Goal: Task Accomplishment & Management: Manage account settings

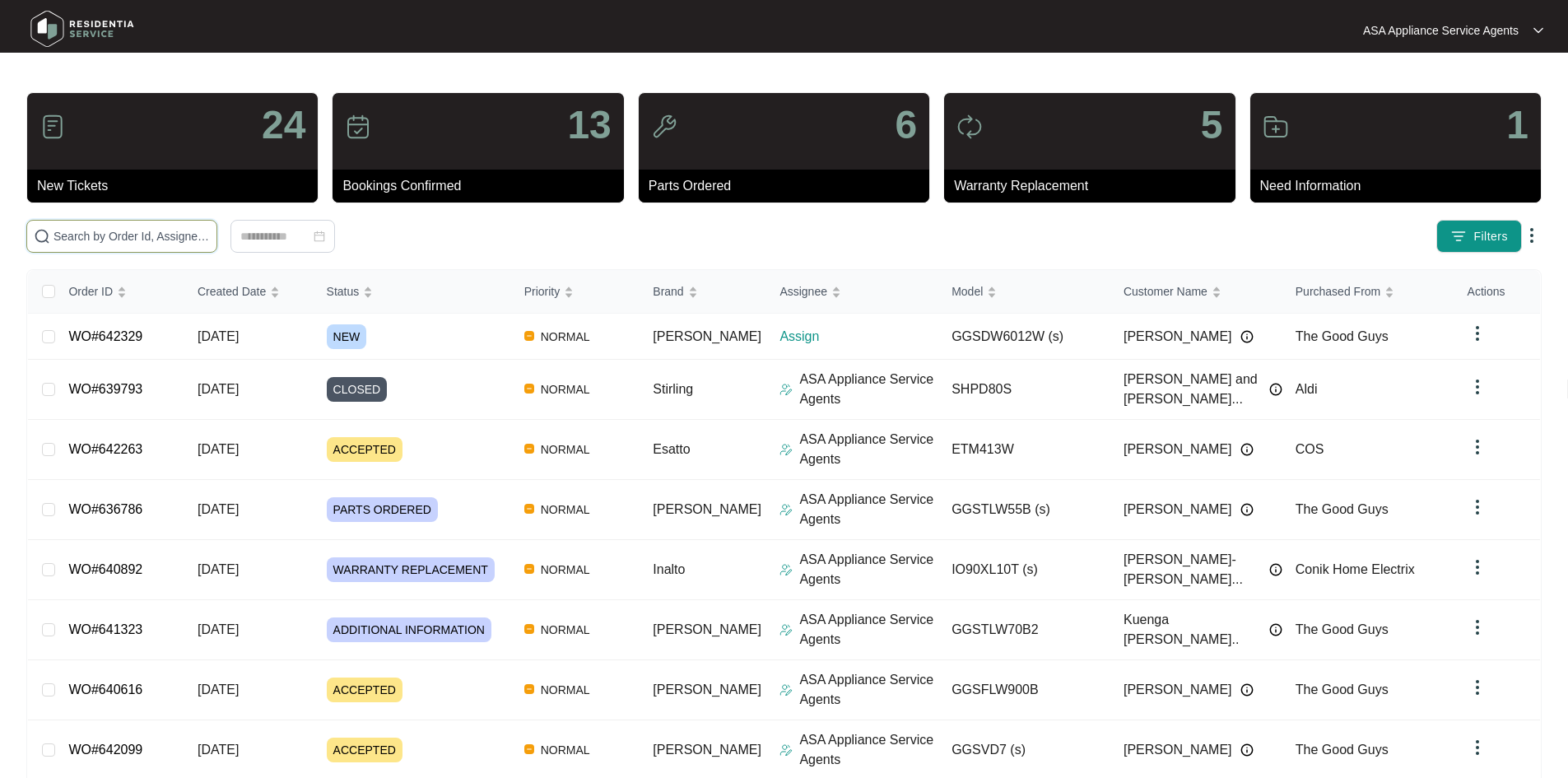
click at [202, 239] on input "text" at bounding box center [131, 236] width 156 height 18
paste input "WO#641653"
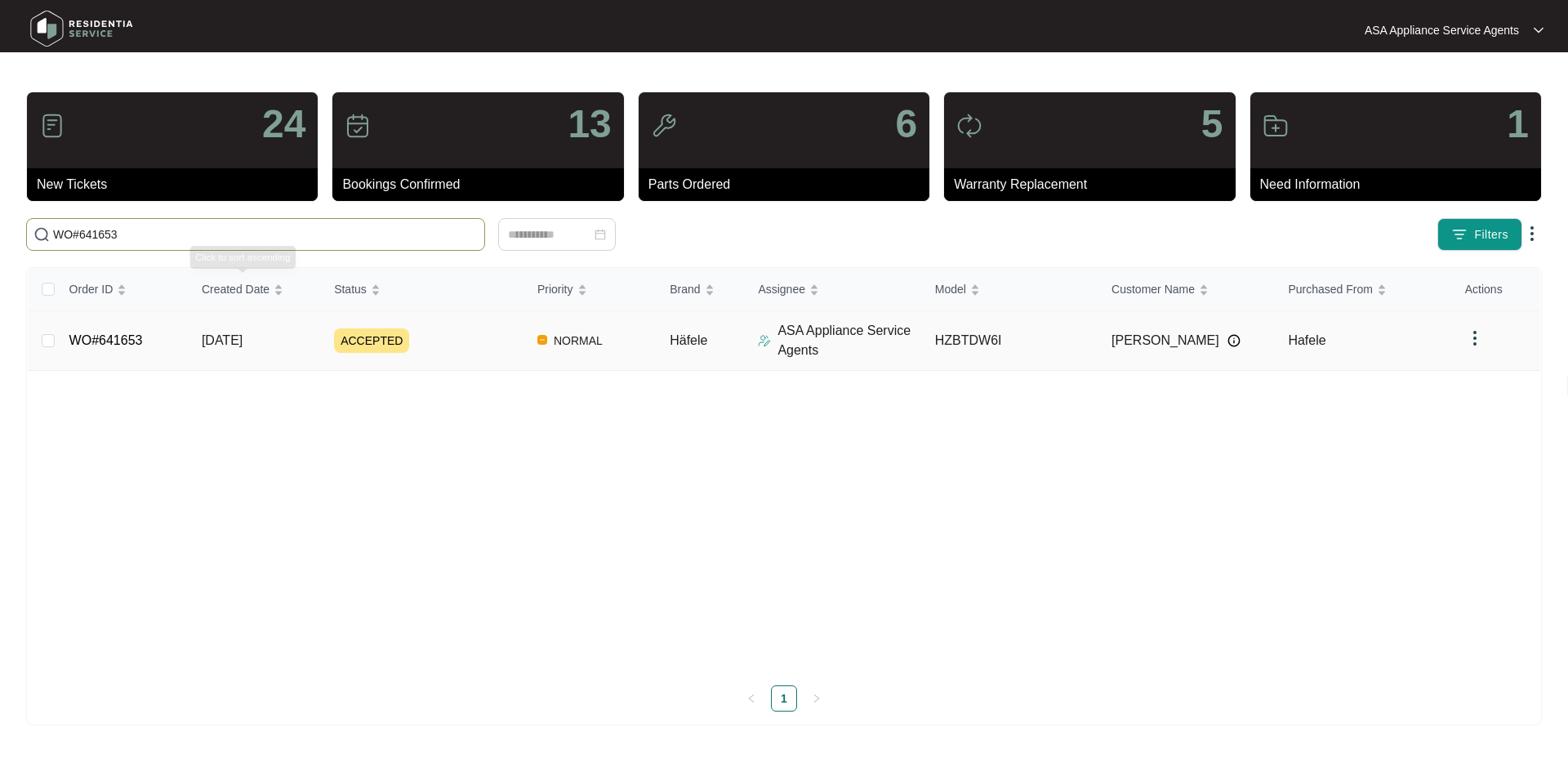
type input "WO#641653"
click at [335, 333] on span "ACCEPTED" at bounding box center [371, 340] width 75 height 24
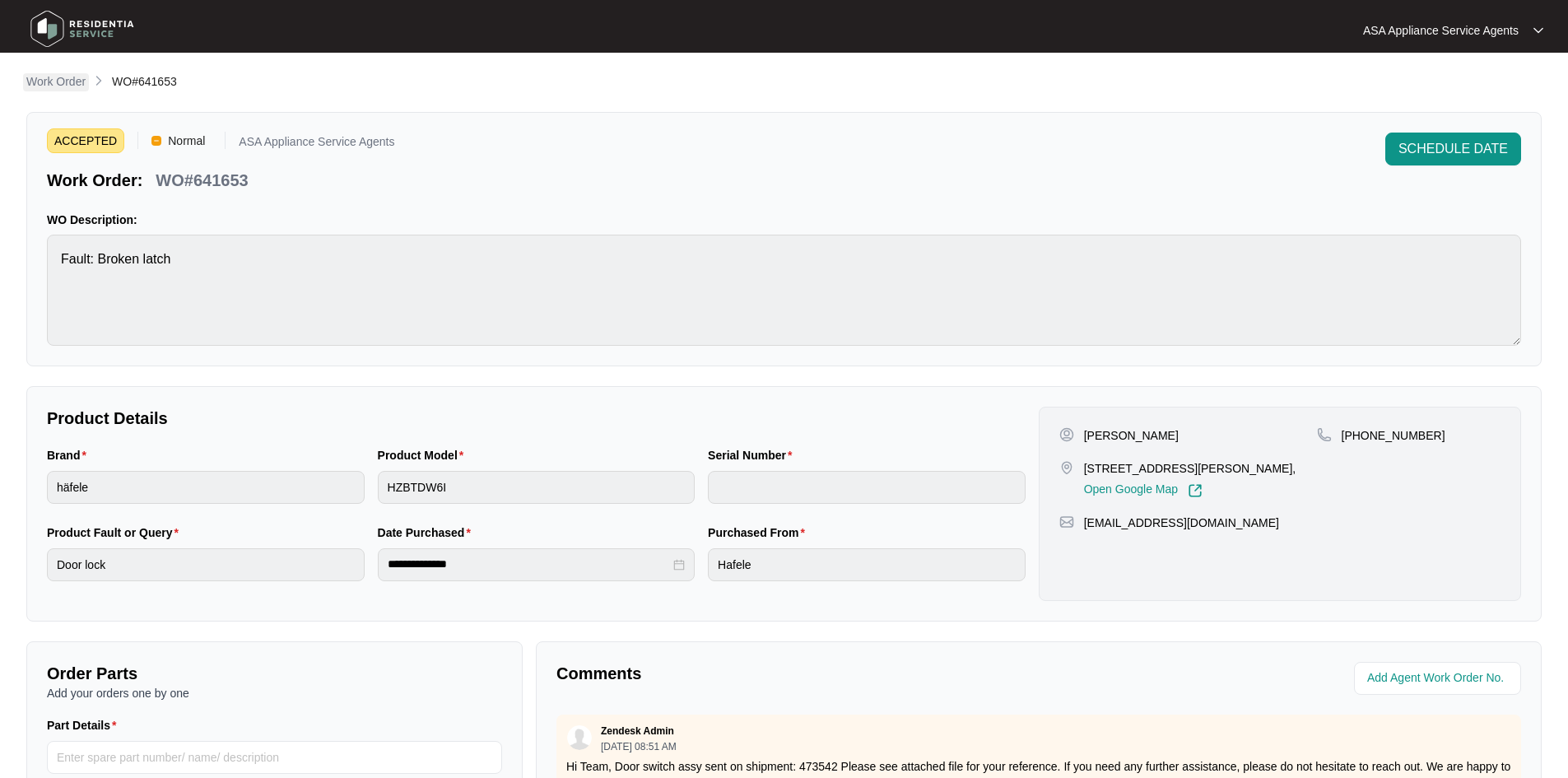
click at [82, 82] on p "Work Order" at bounding box center [56, 81] width 60 height 16
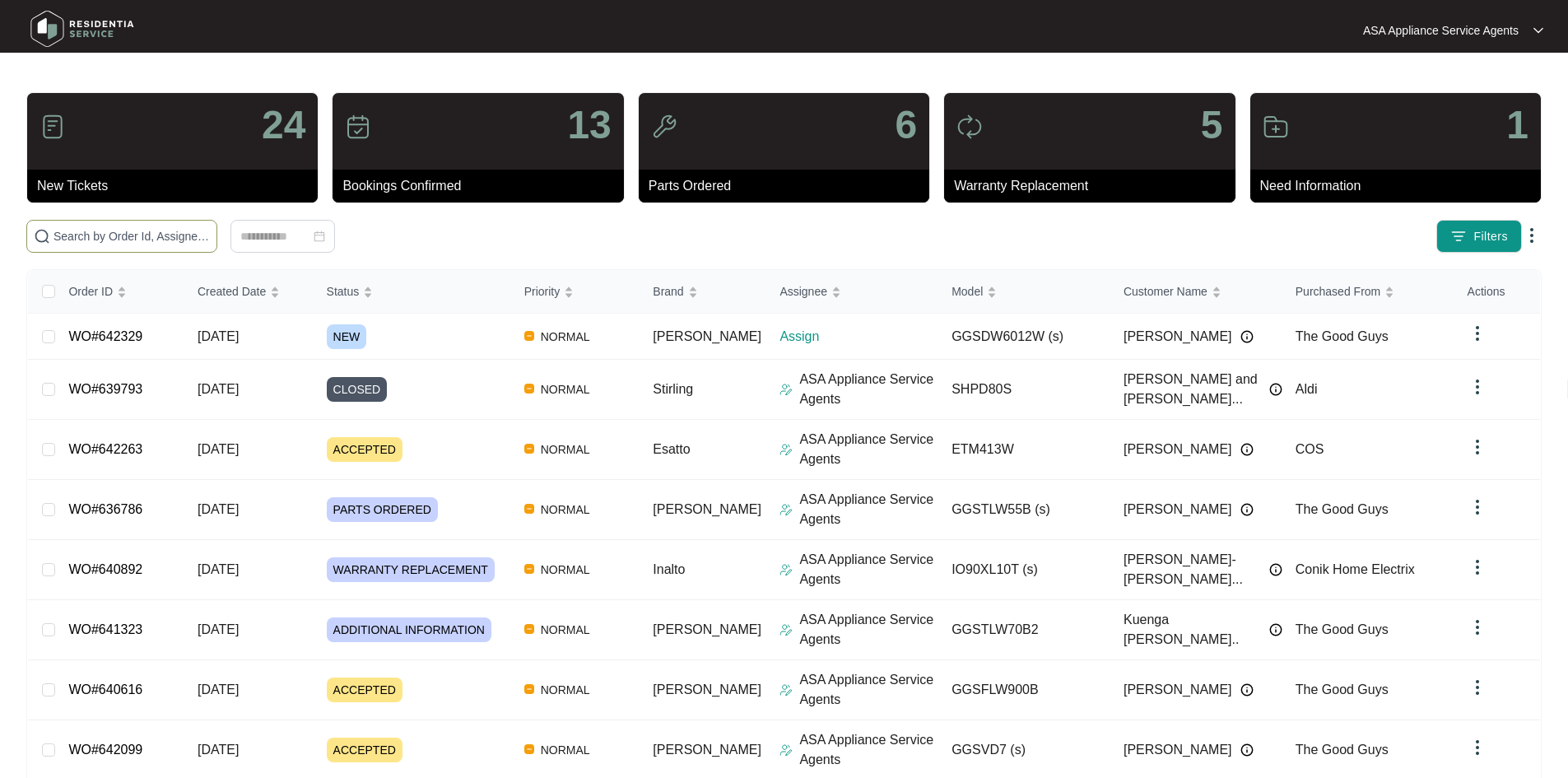
click at [188, 230] on input "text" at bounding box center [131, 236] width 156 height 18
paste input "642329"
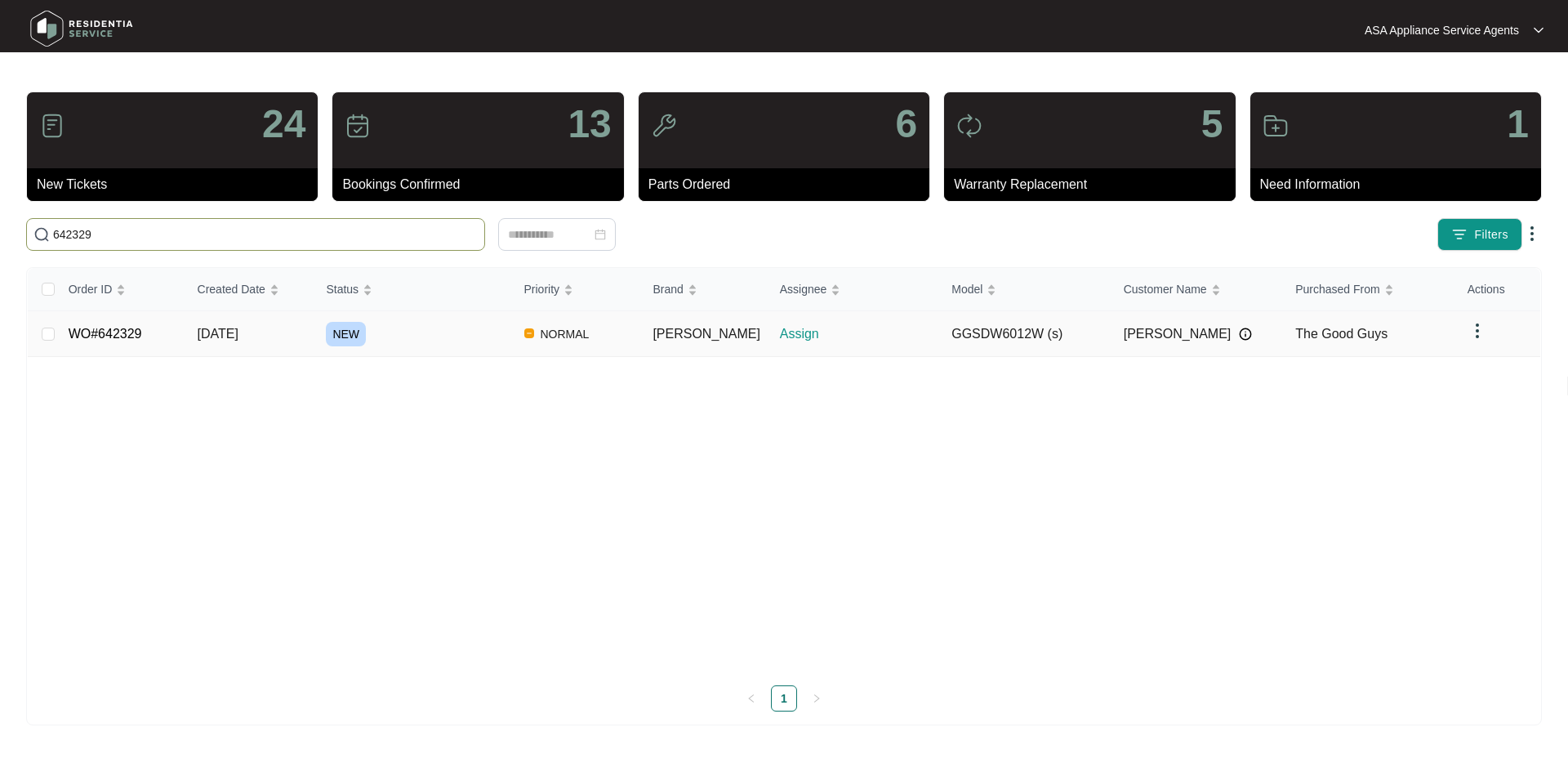
type input "642329"
click at [239, 327] on span "[DATE]" at bounding box center [218, 334] width 41 height 14
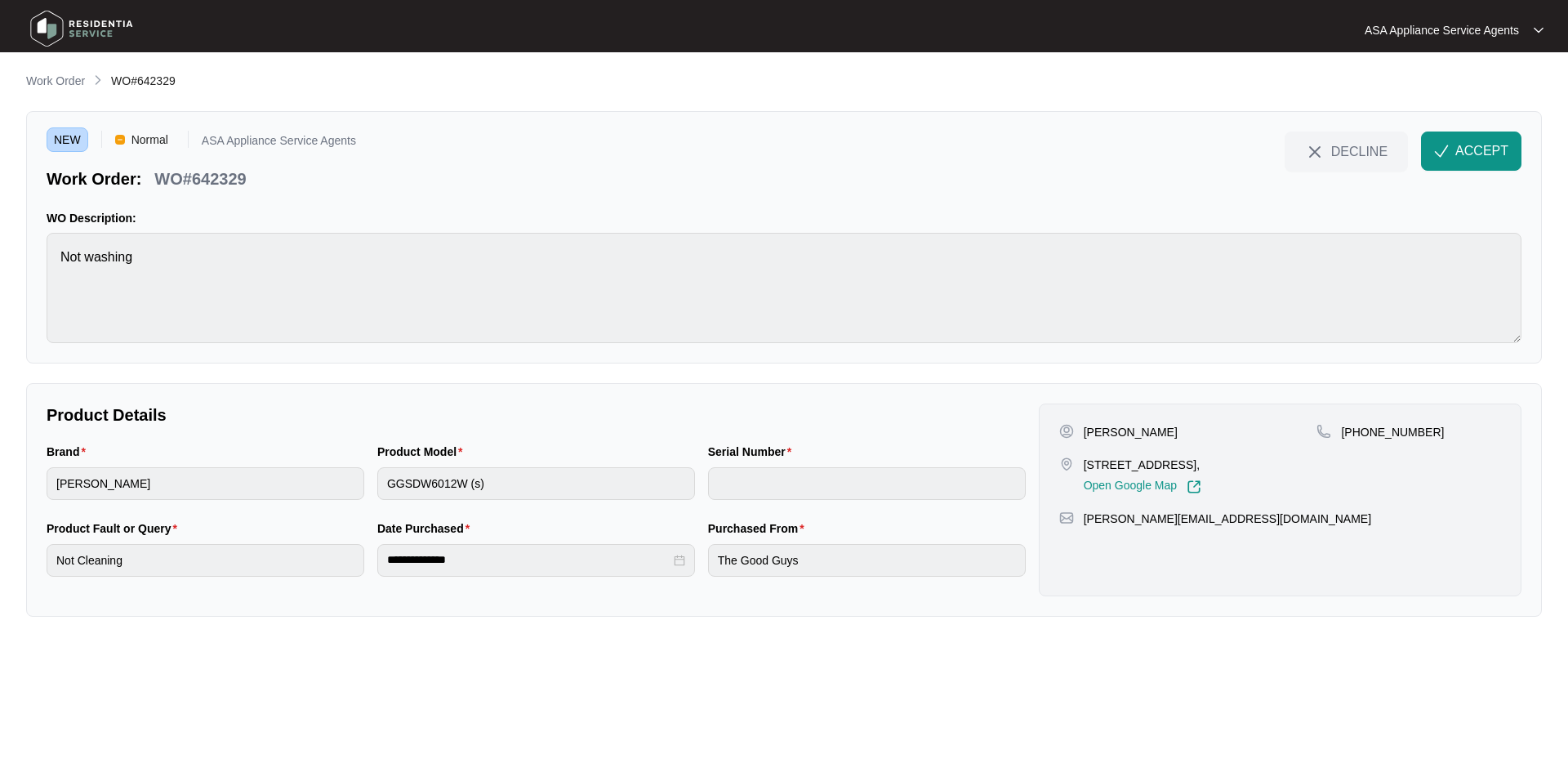
click at [1139, 427] on p "[PERSON_NAME]" at bounding box center [1130, 432] width 94 height 16
copy p "[PERSON_NAME]"
click at [1082, 421] on div "[PERSON_NAME] [STREET_ADDRESS], Open Google Map [PHONE_NUMBER] [PERSON_NAME][EM…" at bounding box center [1279, 499] width 482 height 192
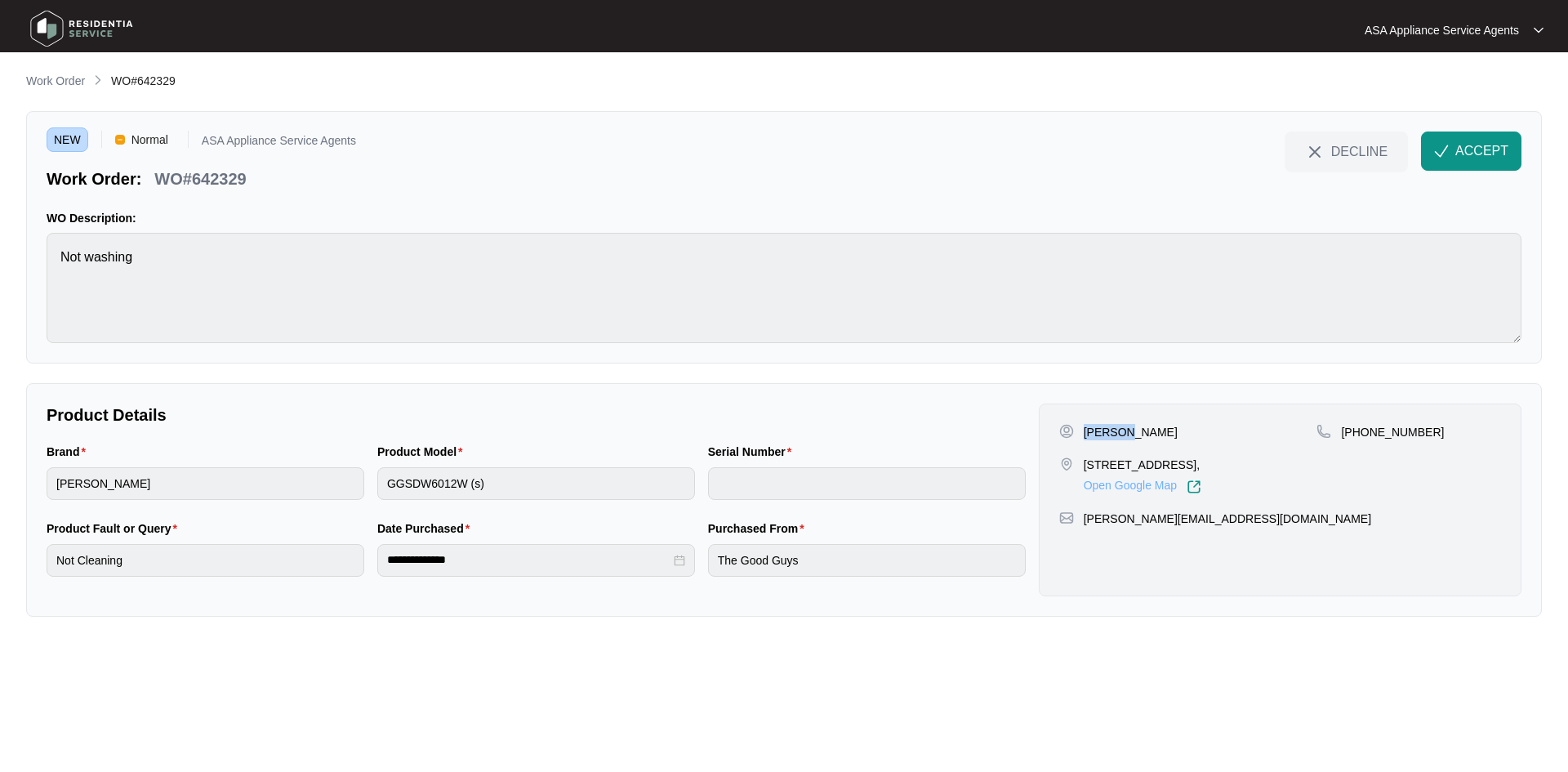
copy p "[PERSON_NAME]"
drag, startPoint x: 1195, startPoint y: 469, endPoint x: 1081, endPoint y: 466, distance: 114.0
click at [1081, 466] on div "[STREET_ADDRESS], Open Google Map" at bounding box center [1188, 475] width 258 height 38
copy p "[STREET_ADDRESS]"
click at [1201, 464] on p "[STREET_ADDRESS]," at bounding box center [1141, 464] width 117 height 16
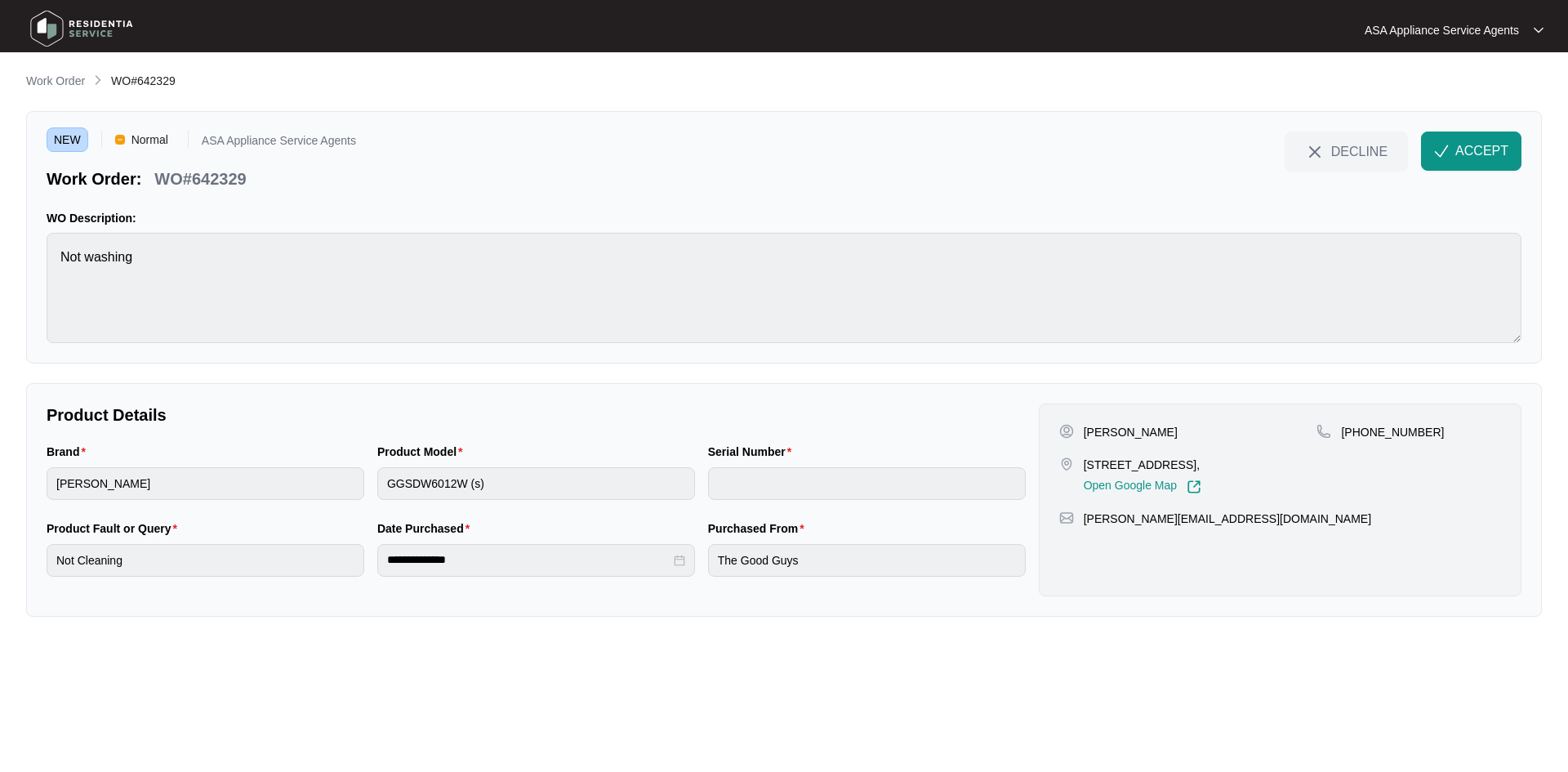
click at [1201, 464] on p "[STREET_ADDRESS]," at bounding box center [1141, 464] width 117 height 16
copy p "Ballajura"
click at [1360, 429] on p "[PHONE_NUMBER]" at bounding box center [1392, 432] width 103 height 16
drag, startPoint x: 1361, startPoint y: 429, endPoint x: 1459, endPoint y: 431, distance: 98.0
click at [1459, 431] on div "[PHONE_NUMBER]" at bounding box center [1409, 432] width 184 height 16
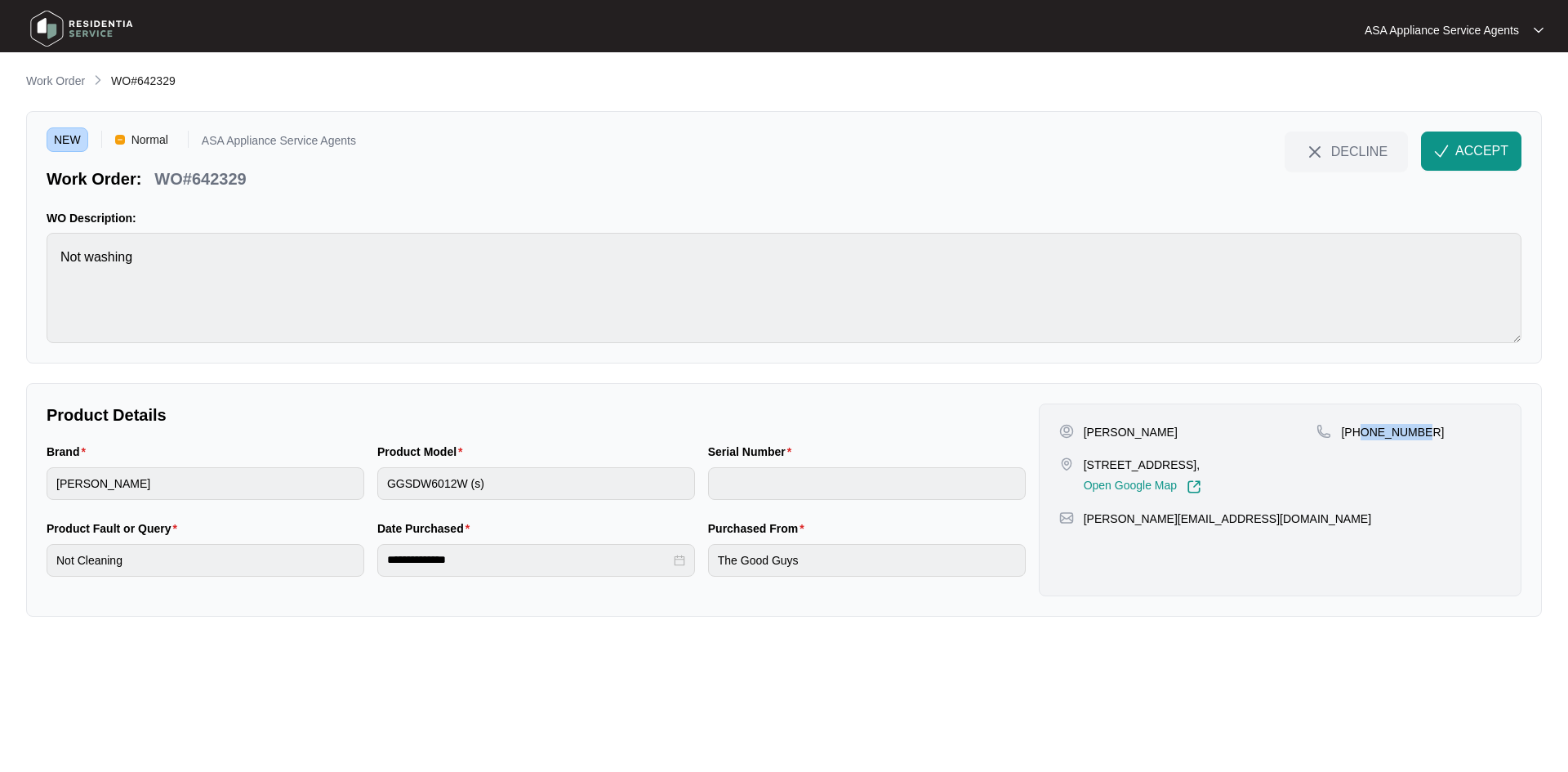
copy p "431042080"
drag, startPoint x: 1253, startPoint y: 522, endPoint x: 1071, endPoint y: 522, distance: 182.0
click at [1071, 522] on div "[PERSON_NAME][EMAIL_ADDRESS][DOMAIN_NAME]" at bounding box center [1280, 519] width 442 height 16
copy div "[PERSON_NAME][EMAIL_ADDRESS][DOMAIN_NAME]"
click at [46, 262] on div "NEW Normal ASA Appliance Service Agents Work Order: WO#642329 DECLINE ACCEPT WO…" at bounding box center [784, 237] width 1515 height 252
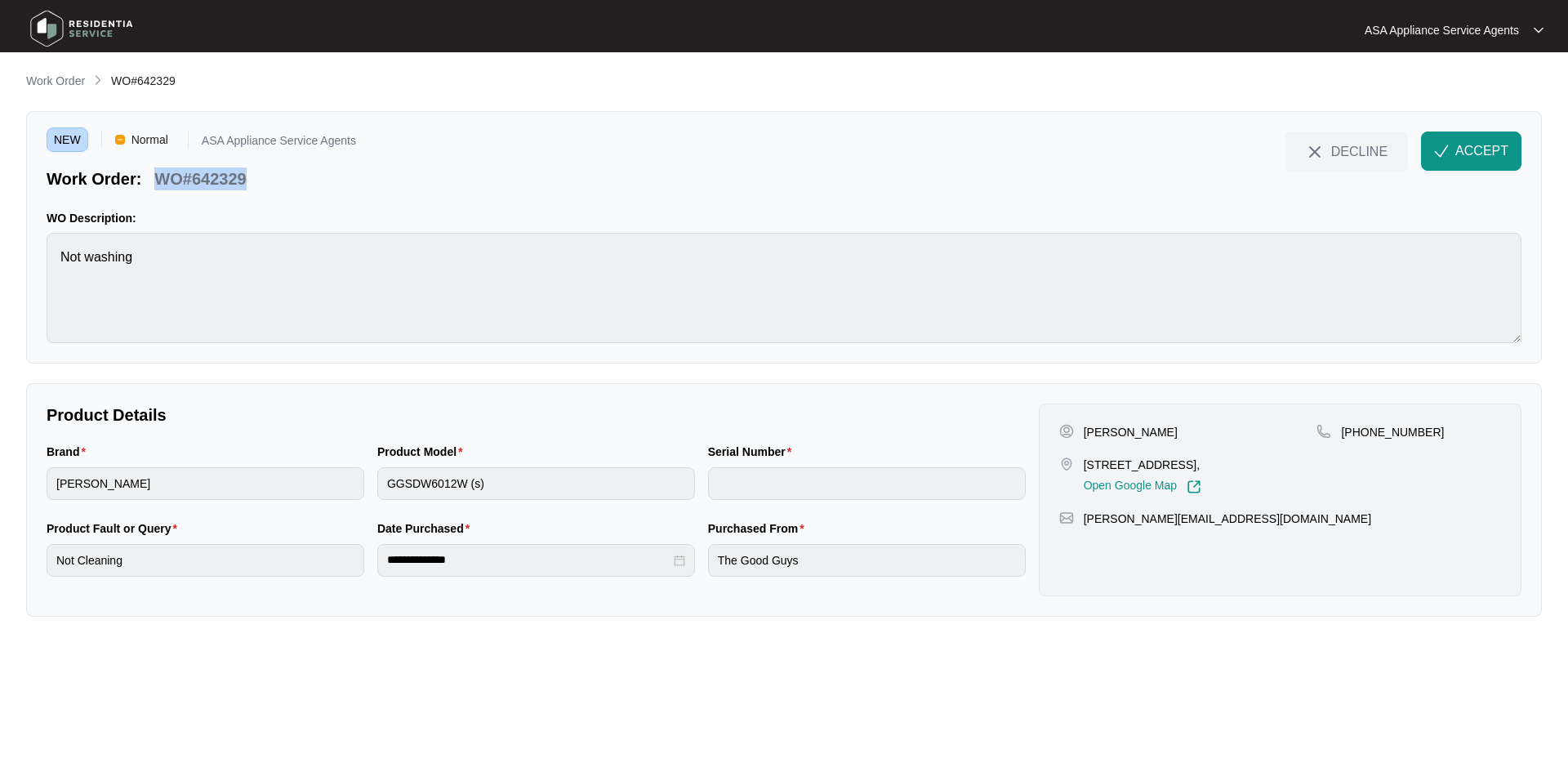
drag, startPoint x: 259, startPoint y: 178, endPoint x: 156, endPoint y: 180, distance: 103.0
click at [156, 180] on div "Work Order: WO#642329" at bounding box center [201, 176] width 309 height 29
copy p "WO#642329"
click at [371, 501] on div "Product Model GGSDW6012W (s)" at bounding box center [536, 481] width 331 height 77
click at [1452, 152] on button "ACCEPT" at bounding box center [1471, 151] width 100 height 39
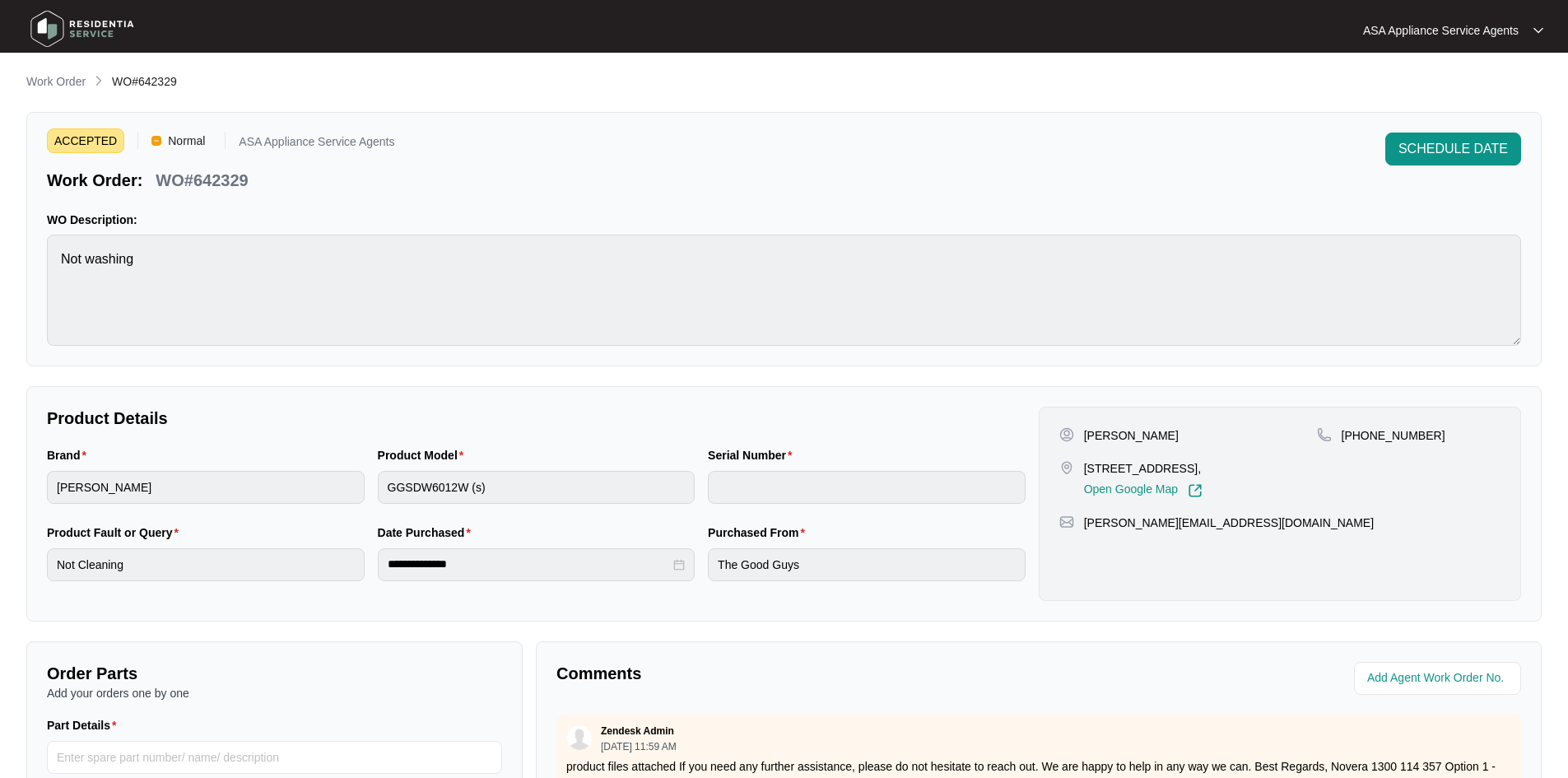
click at [75, 79] on p "Work Order" at bounding box center [56, 81] width 60 height 16
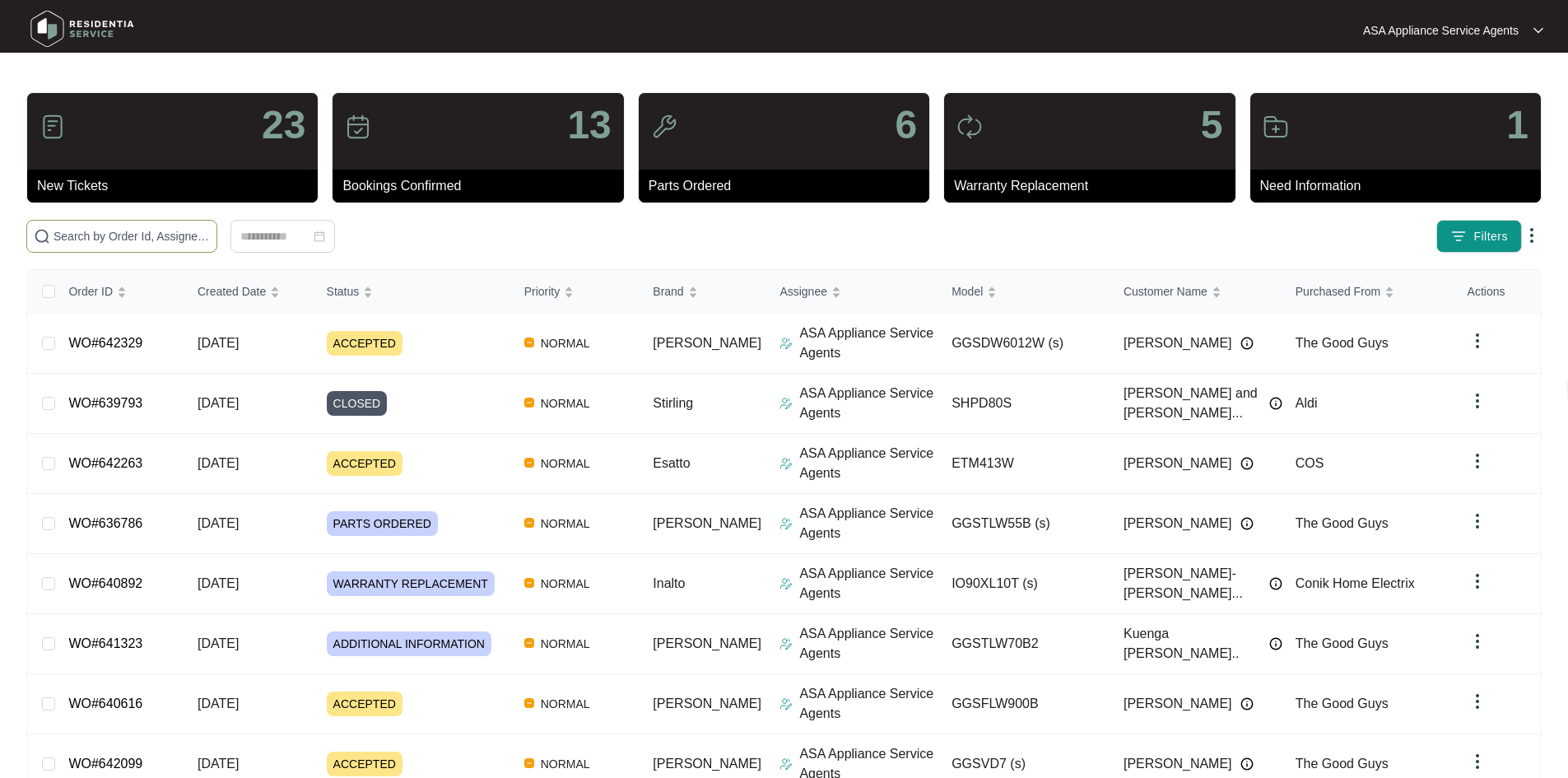
click at [201, 239] on input "text" at bounding box center [131, 236] width 156 height 18
paste input "637723"
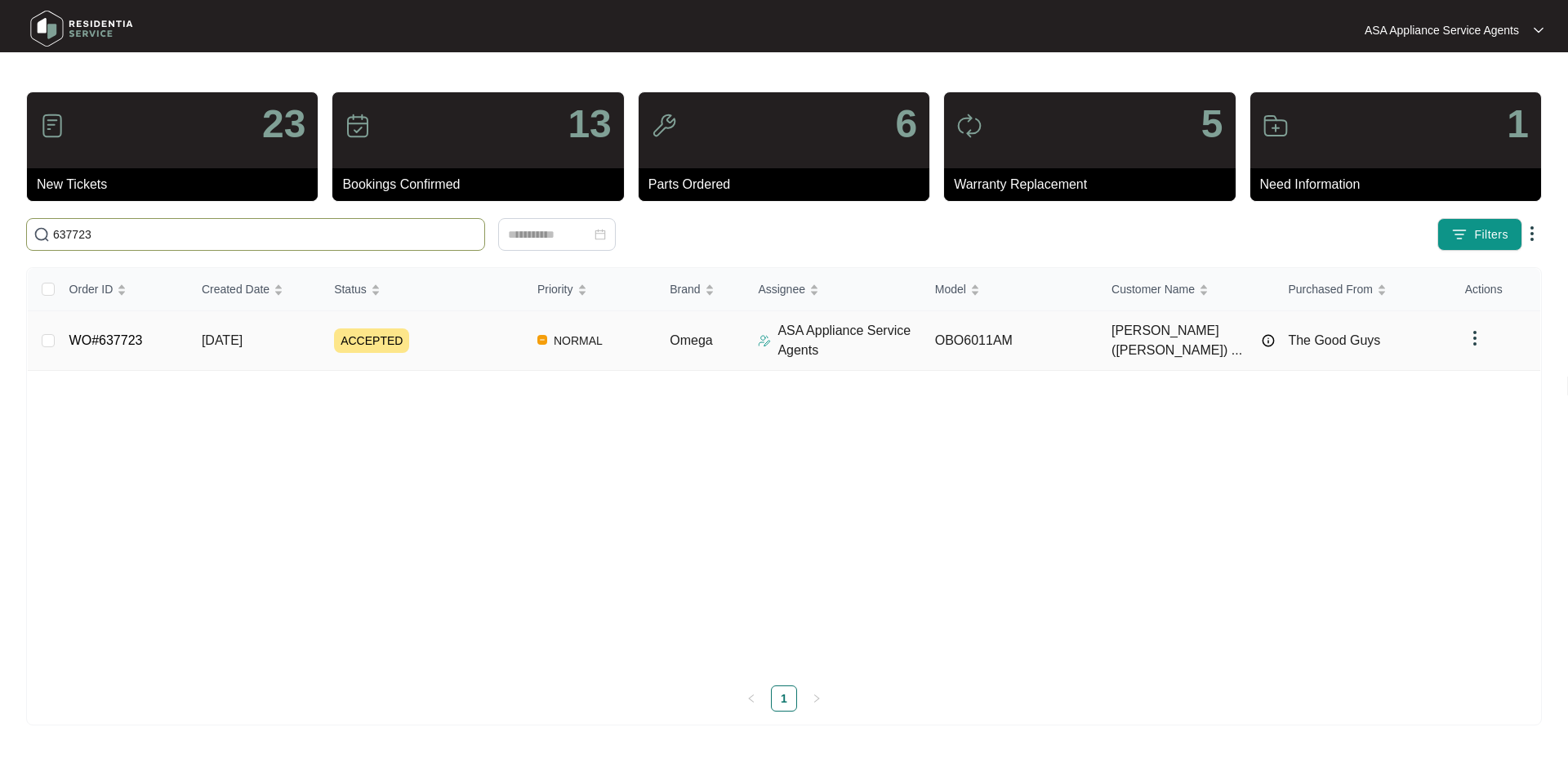
type input "637723"
click at [308, 342] on td "[DATE]" at bounding box center [255, 341] width 132 height 60
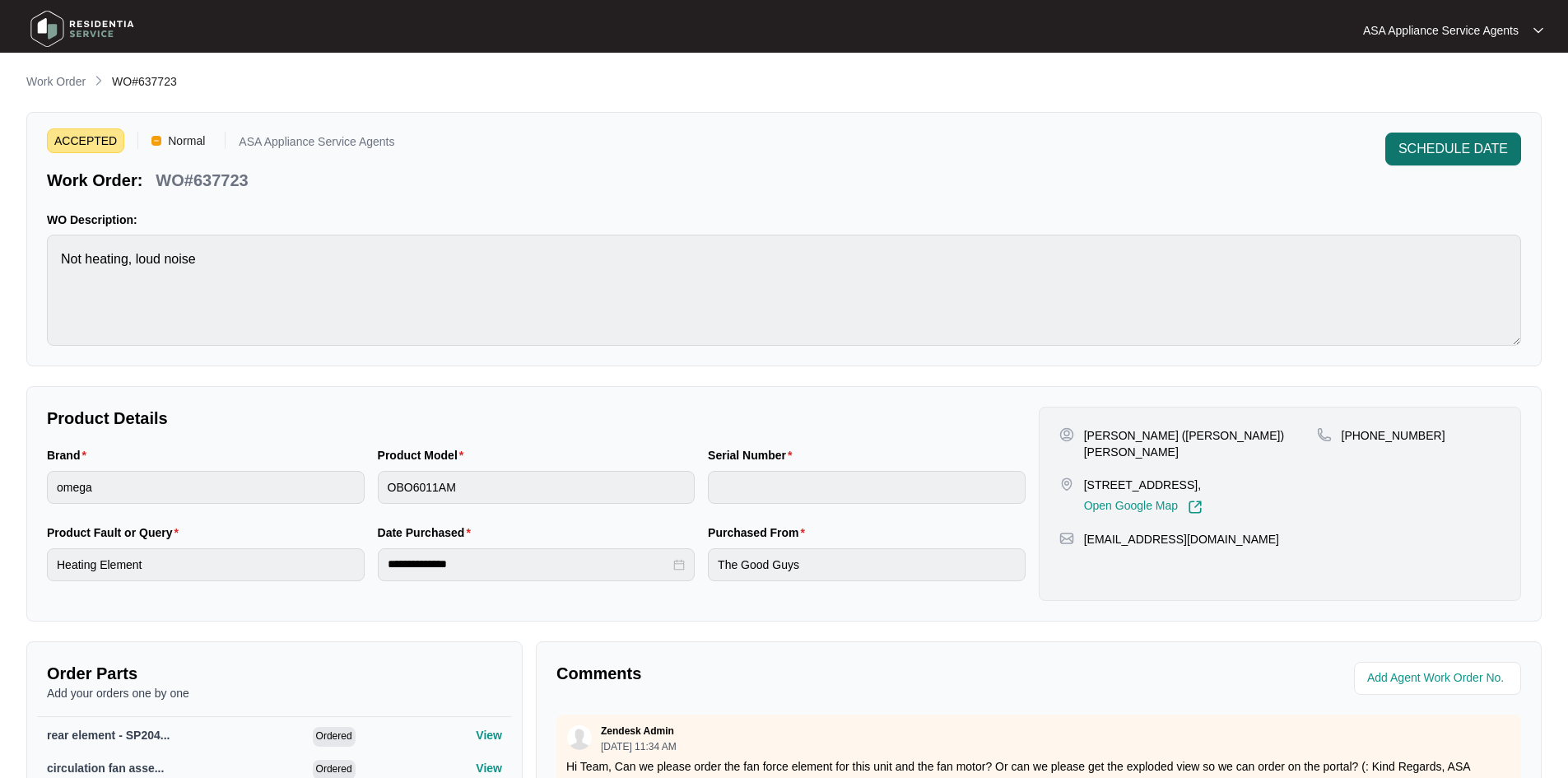
click at [1421, 160] on button "SCHEDULE DATE" at bounding box center [1453, 149] width 136 height 33
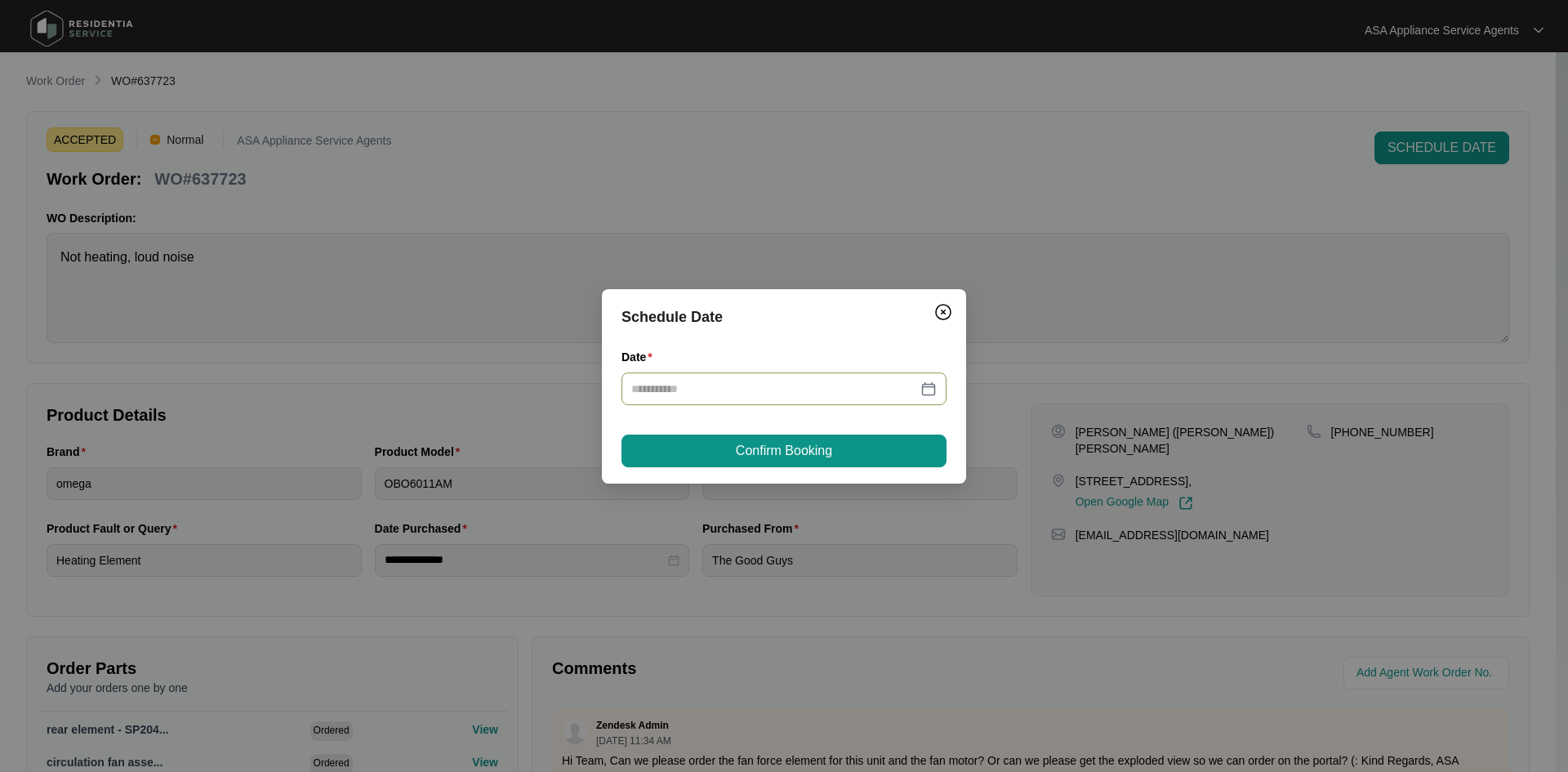
click at [931, 385] on div at bounding box center [784, 388] width 305 height 18
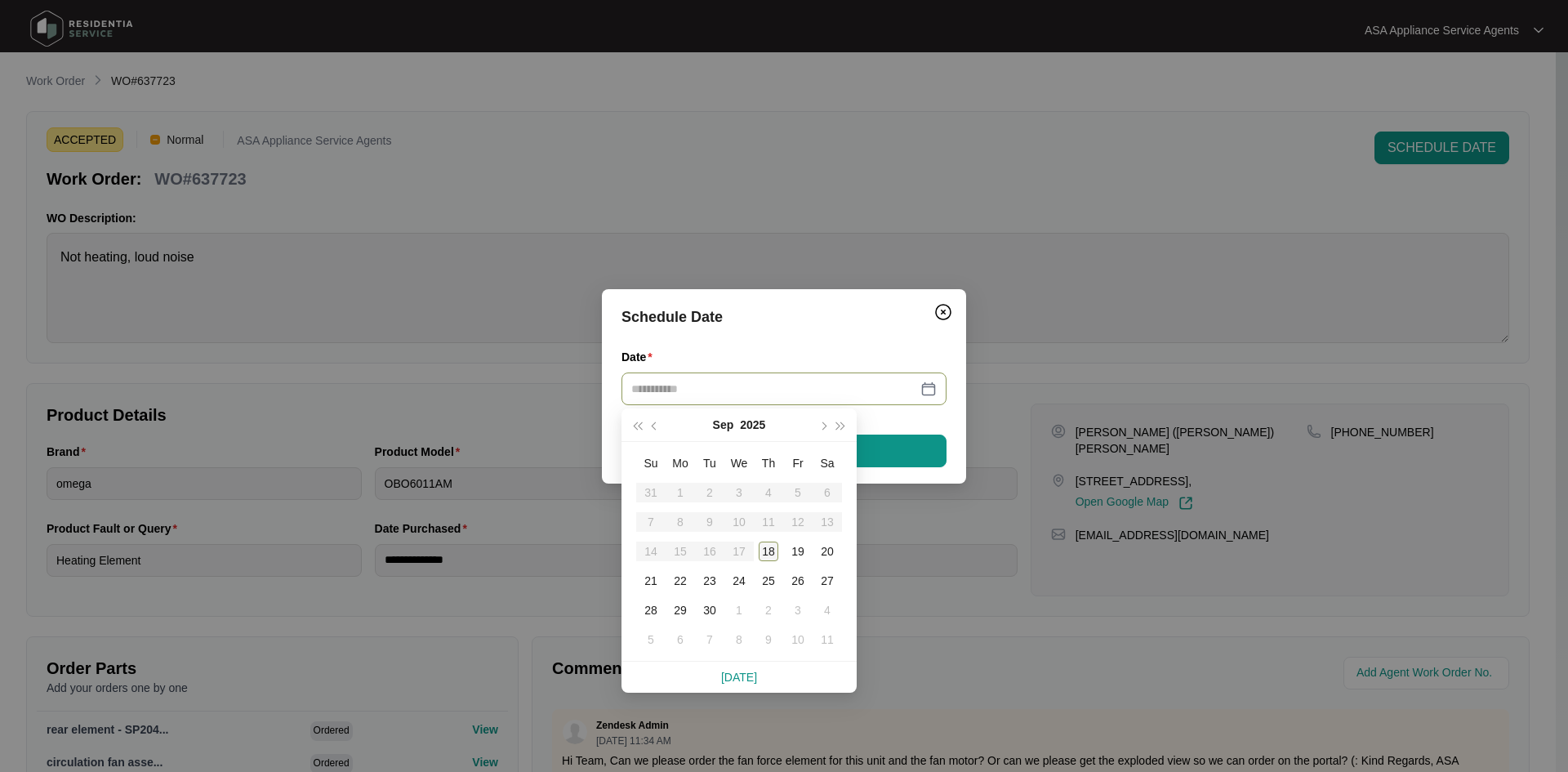
type input "**********"
click at [712, 555] on table "Su Mo Tu We Th Fr Sa 31 1 2 3 4 5 6 7 8 9 10 11 12 13 14 15 16 17 18 19 20 21 2…" at bounding box center [739, 551] width 206 height 206
type input "**********"
click at [772, 554] on div "18" at bounding box center [768, 551] width 20 height 20
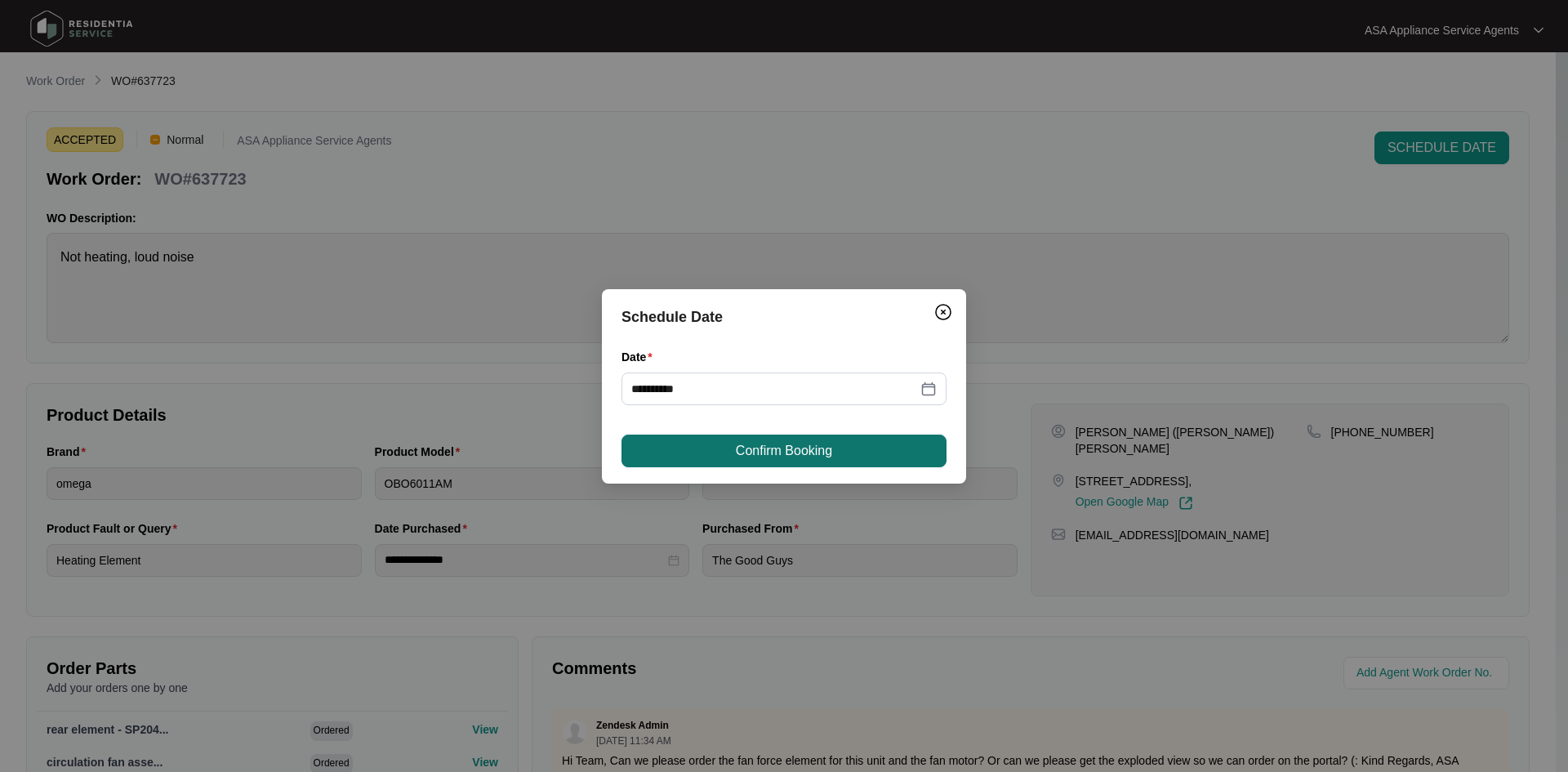
click at [788, 448] on span "Confirm Booking" at bounding box center [784, 451] width 97 height 20
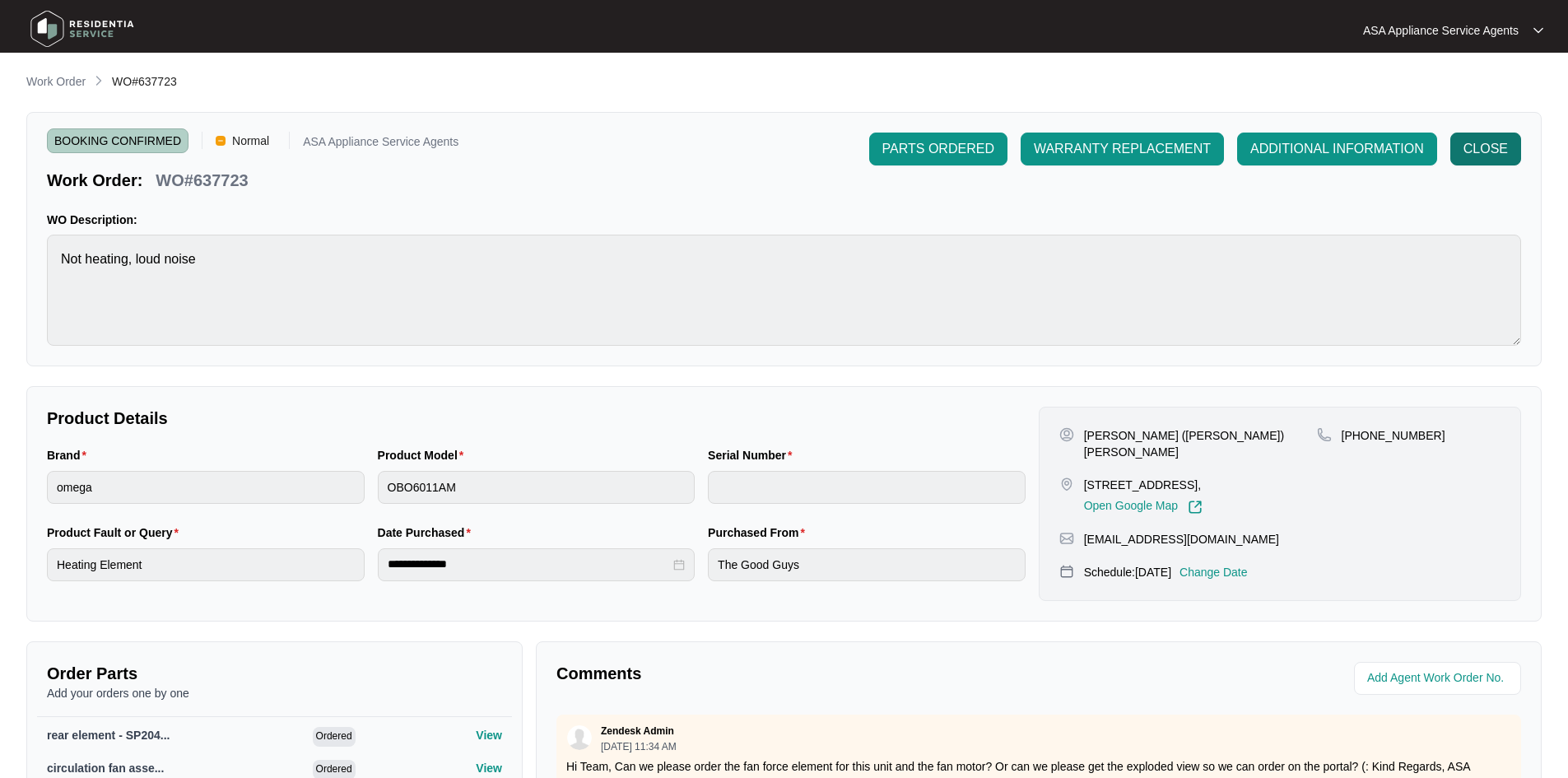
click at [1485, 146] on span "CLOSE" at bounding box center [1485, 149] width 44 height 20
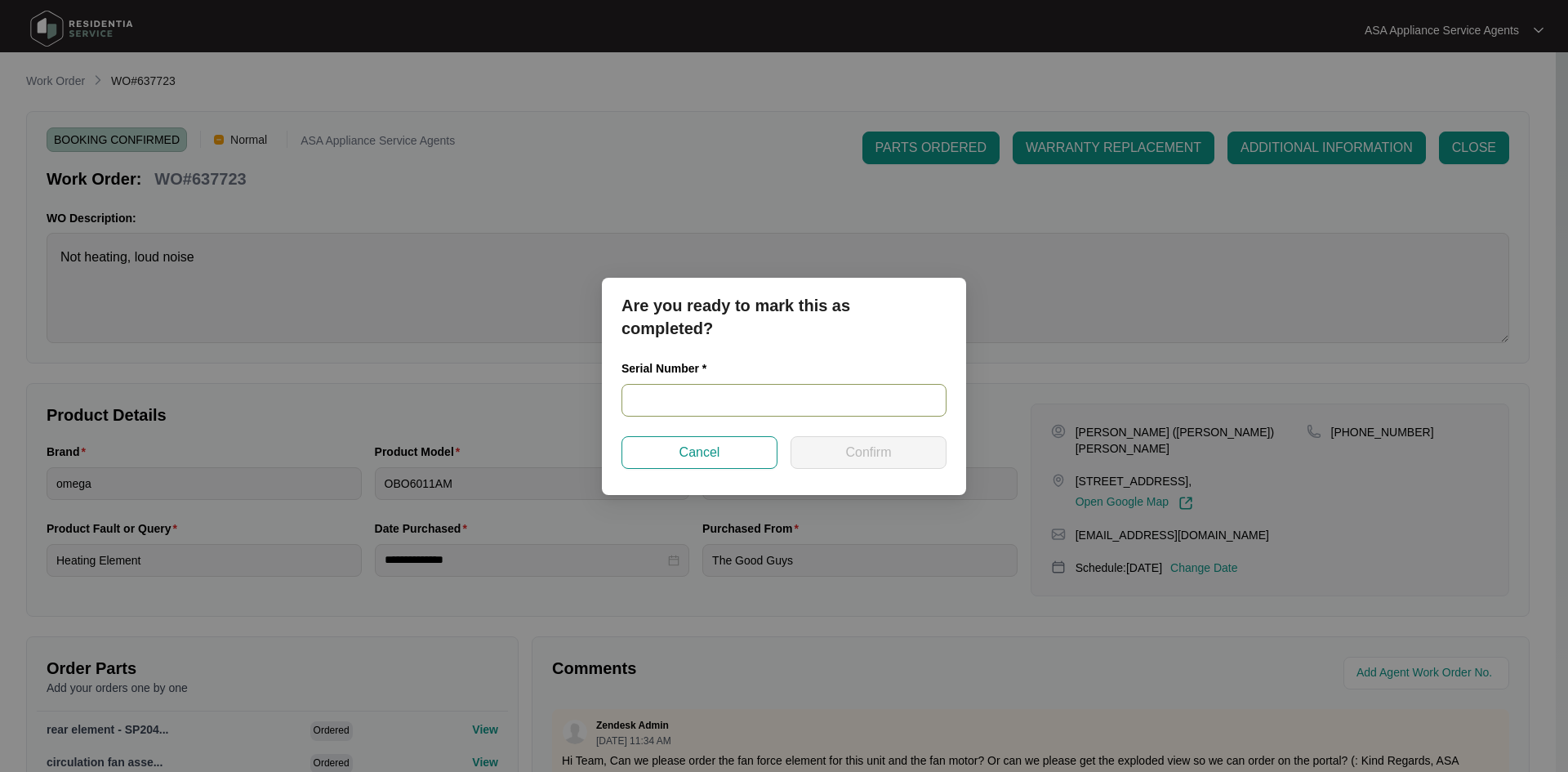
click at [682, 396] on input "text" at bounding box center [784, 400] width 325 height 33
paste input "967981824090435"
type input "967981824090435"
click at [826, 454] on button "Confirm" at bounding box center [869, 452] width 156 height 33
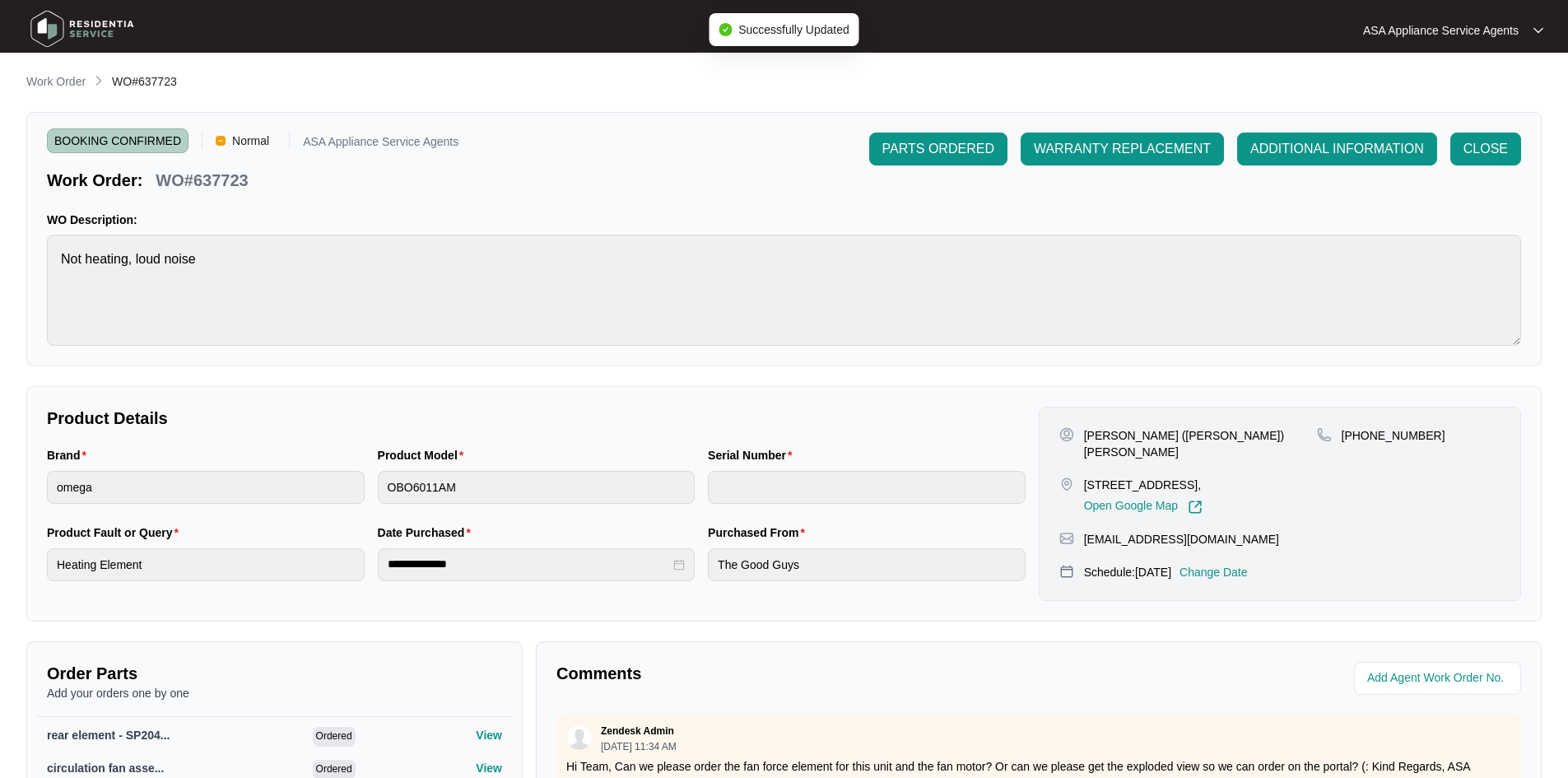
type input "967981824090435"
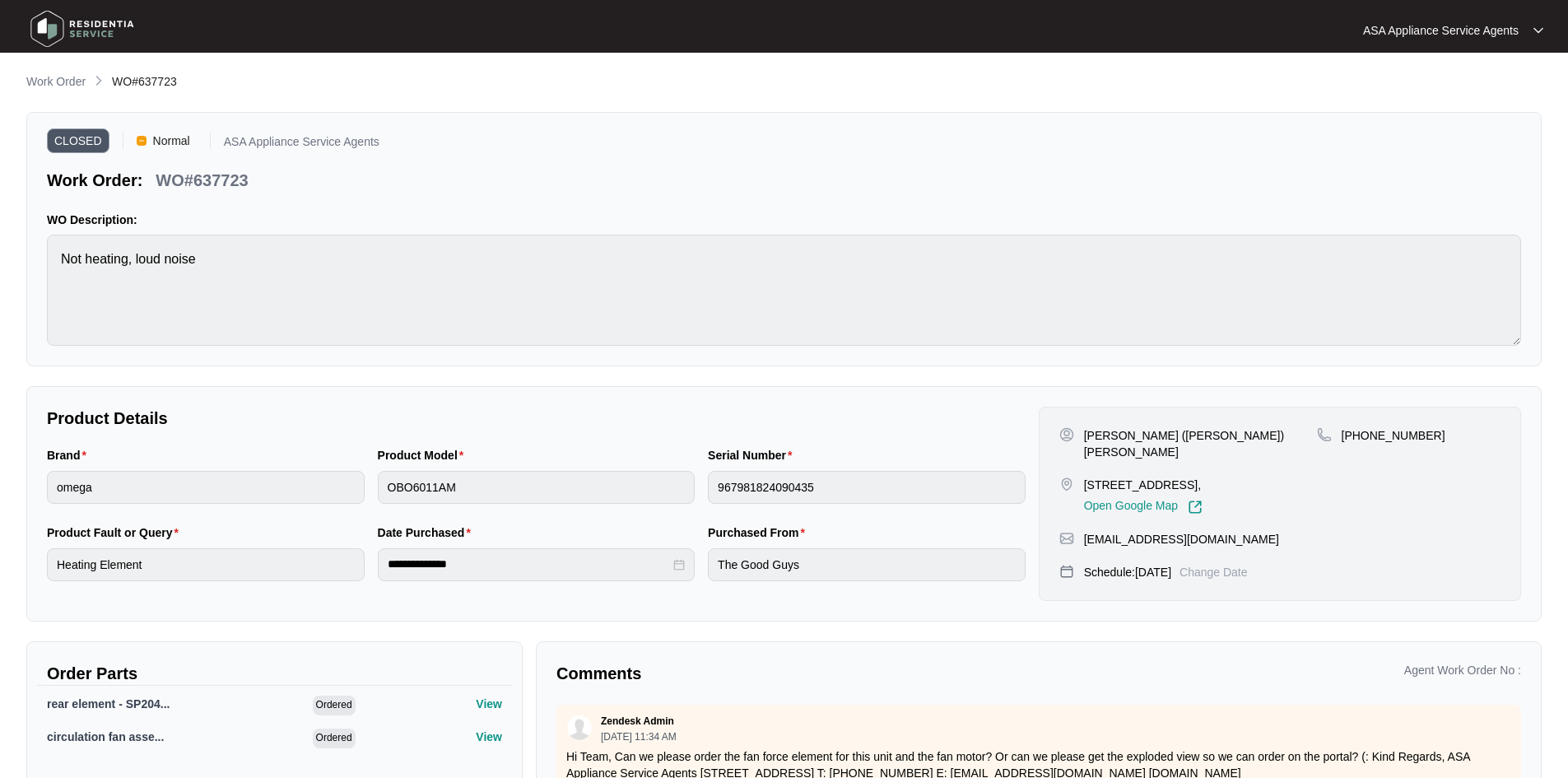
click at [149, 84] on span "WO#637723" at bounding box center [144, 81] width 65 height 14
click at [52, 76] on p "Work Order" at bounding box center [56, 81] width 60 height 16
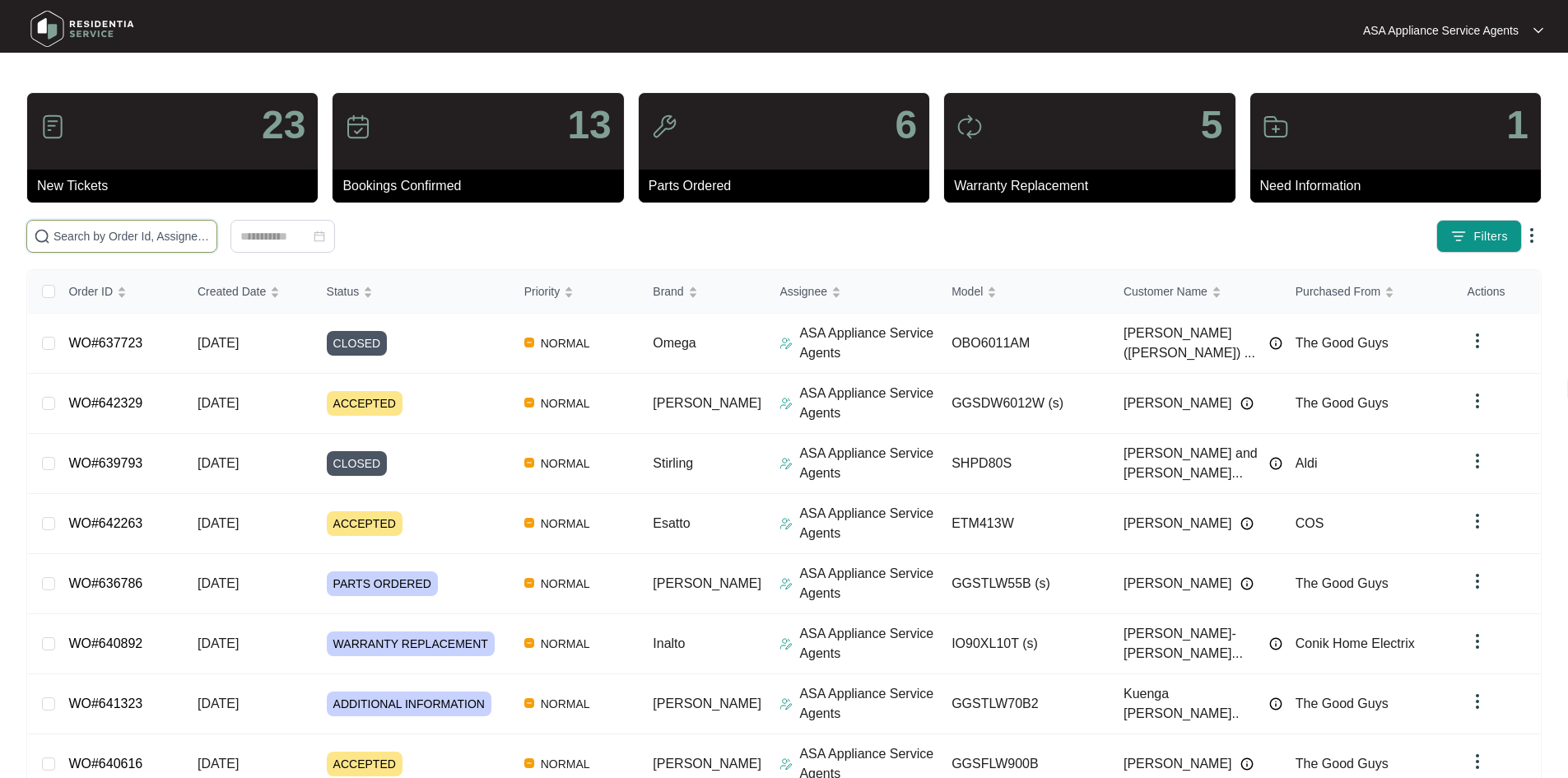
click at [210, 231] on input "text" at bounding box center [131, 236] width 156 height 18
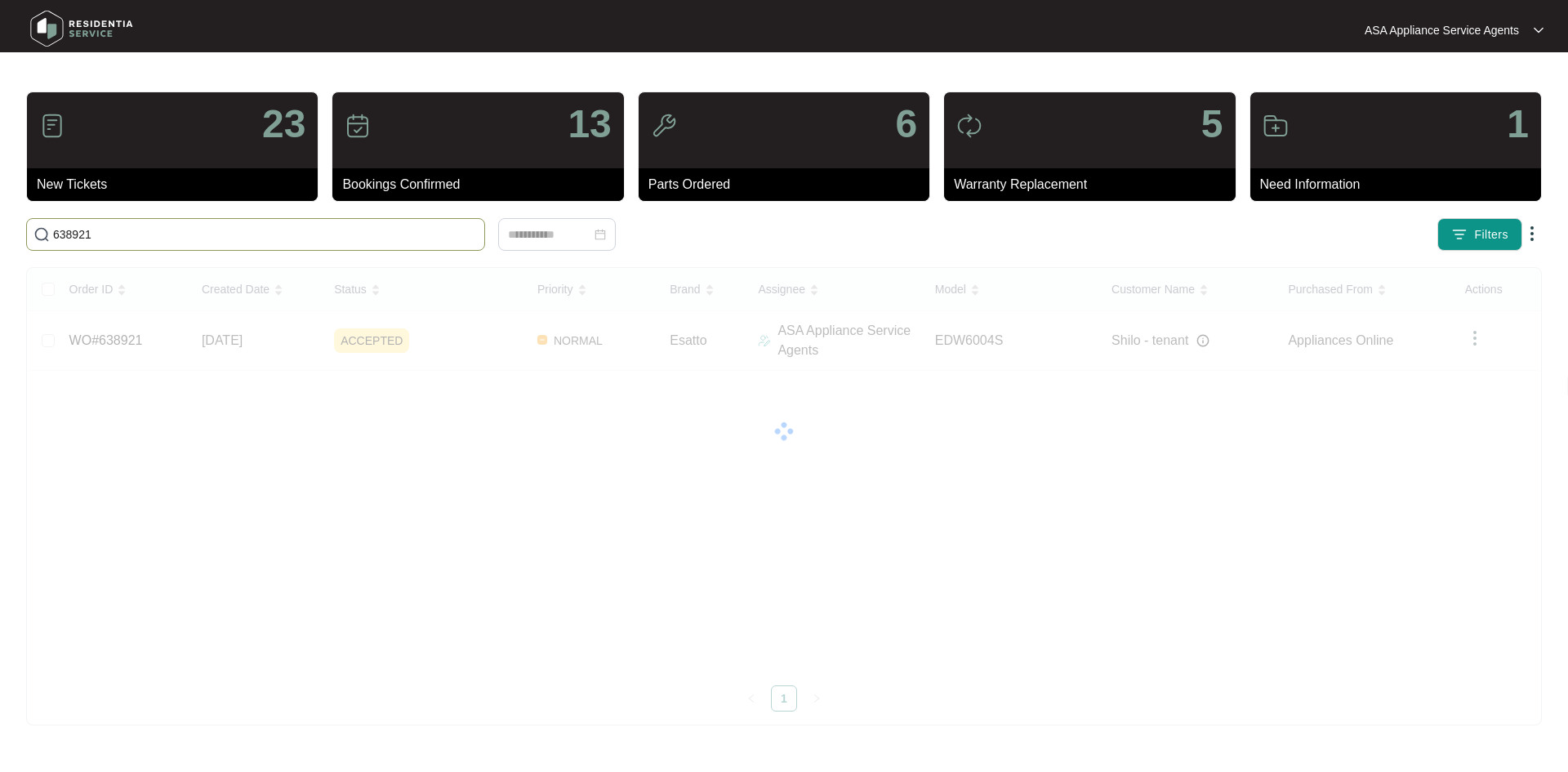
type input "638921"
click at [412, 336] on div "ACCEPTED" at bounding box center [428, 340] width 191 height 24
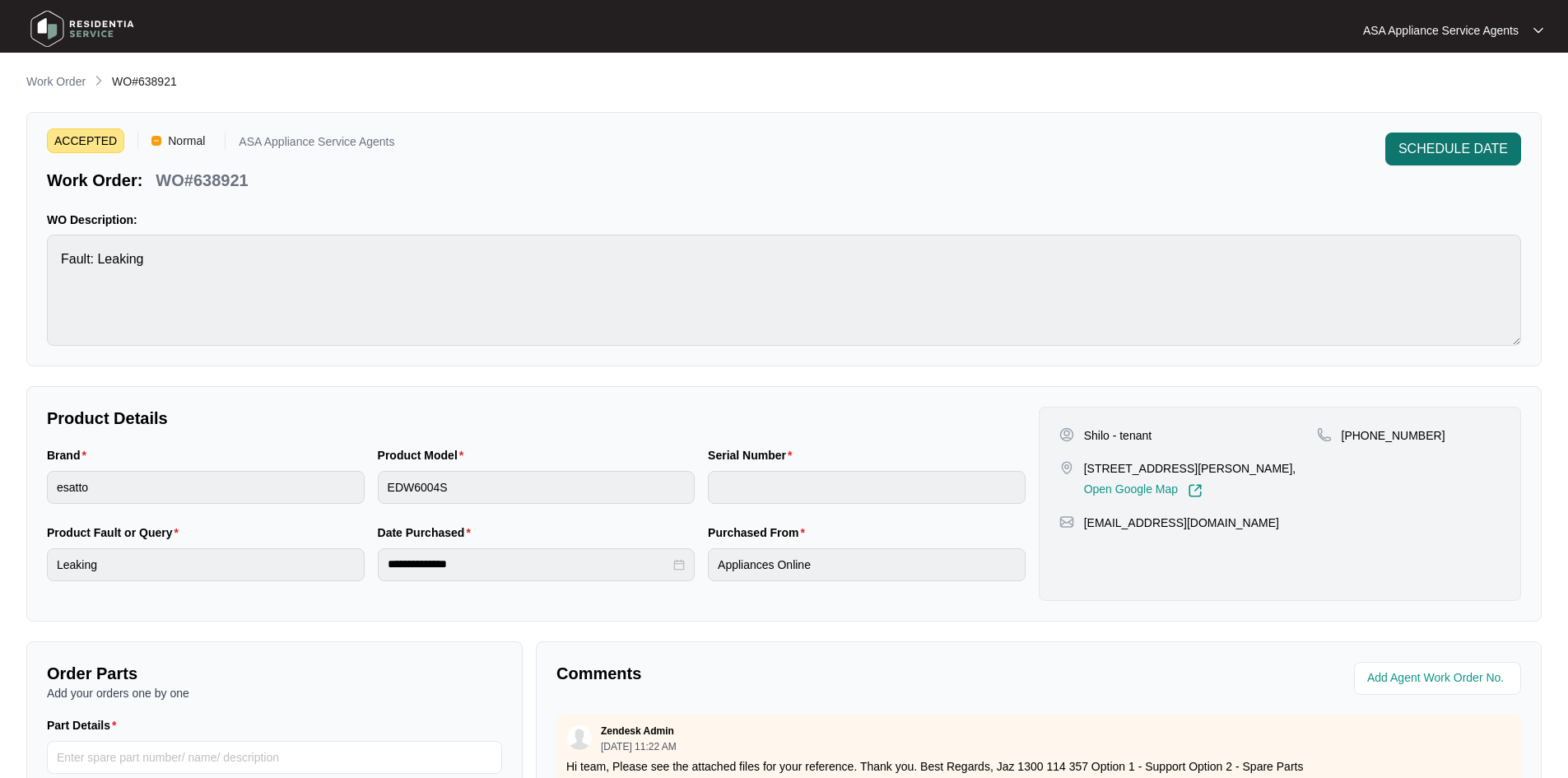
click at [1431, 137] on button "SCHEDULE DATE" at bounding box center [1453, 149] width 136 height 33
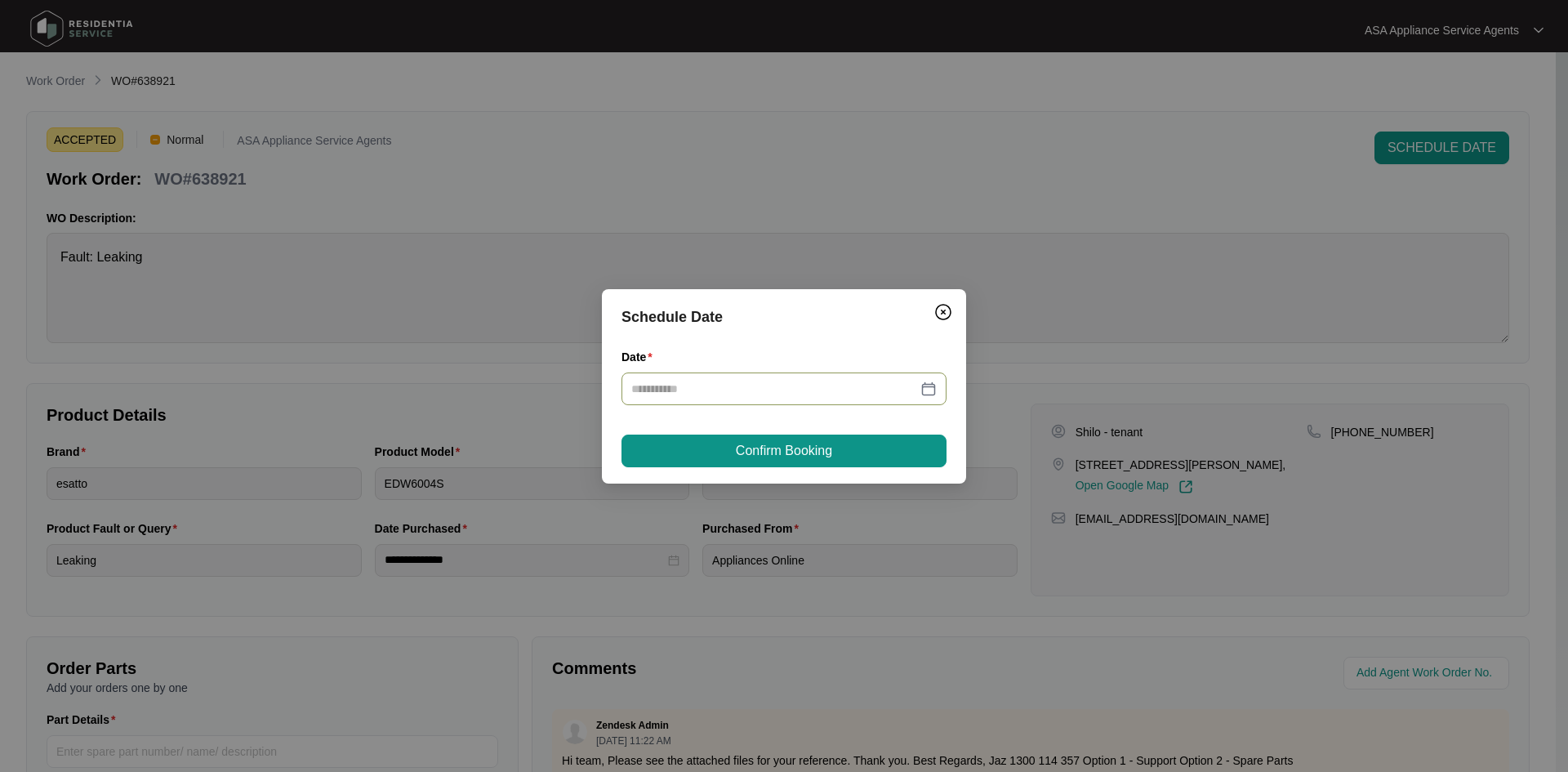
click at [923, 389] on div at bounding box center [784, 388] width 305 height 18
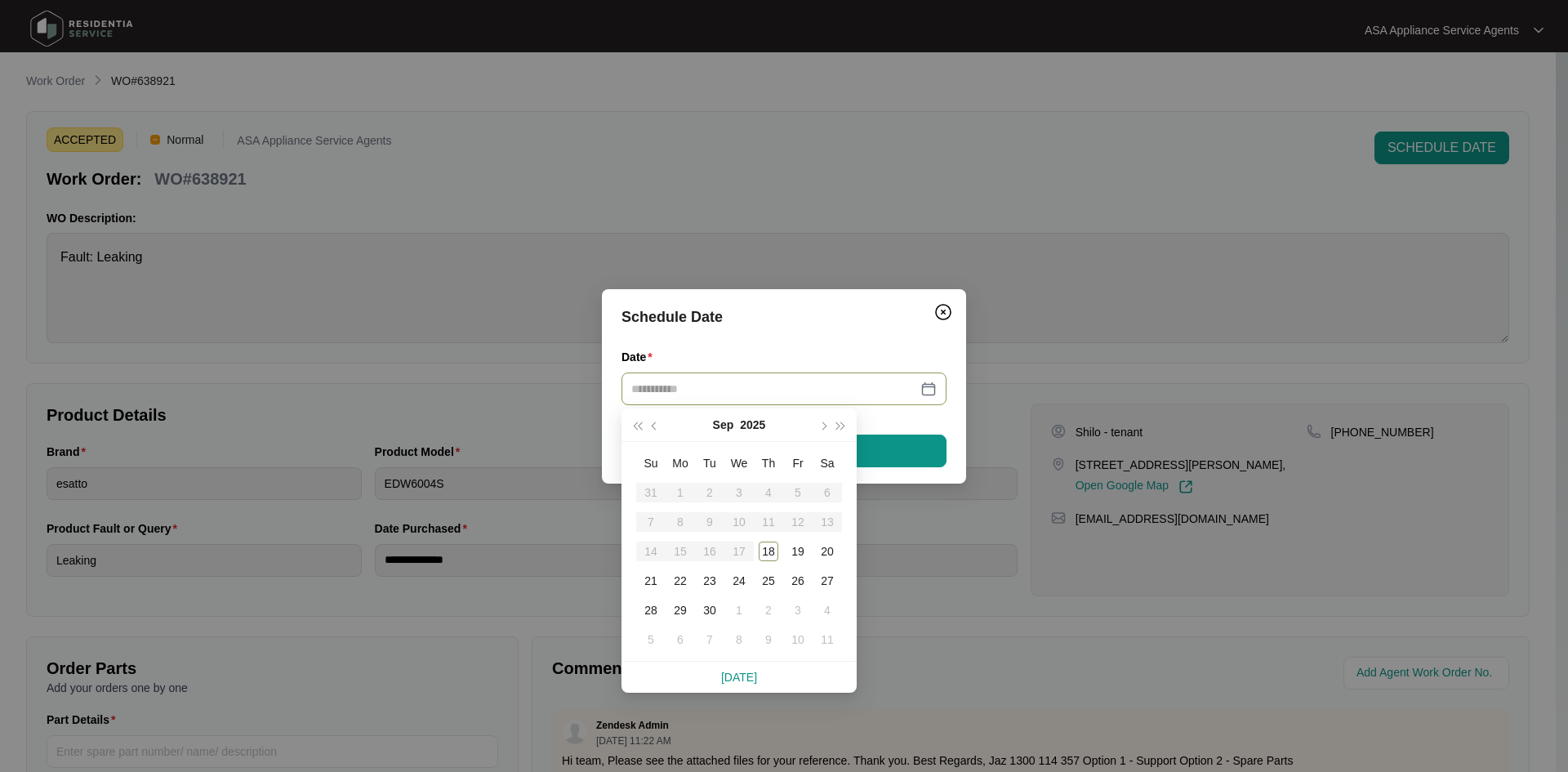
type input "**********"
click at [737, 550] on table "Su Mo Tu We Th Fr Sa 31 1 2 3 4 5 6 7 8 9 10 11 12 13 14 15 16 17 18 19 20 21 2…" at bounding box center [739, 551] width 206 height 206
click at [770, 545] on div "18" at bounding box center [768, 551] width 20 height 20
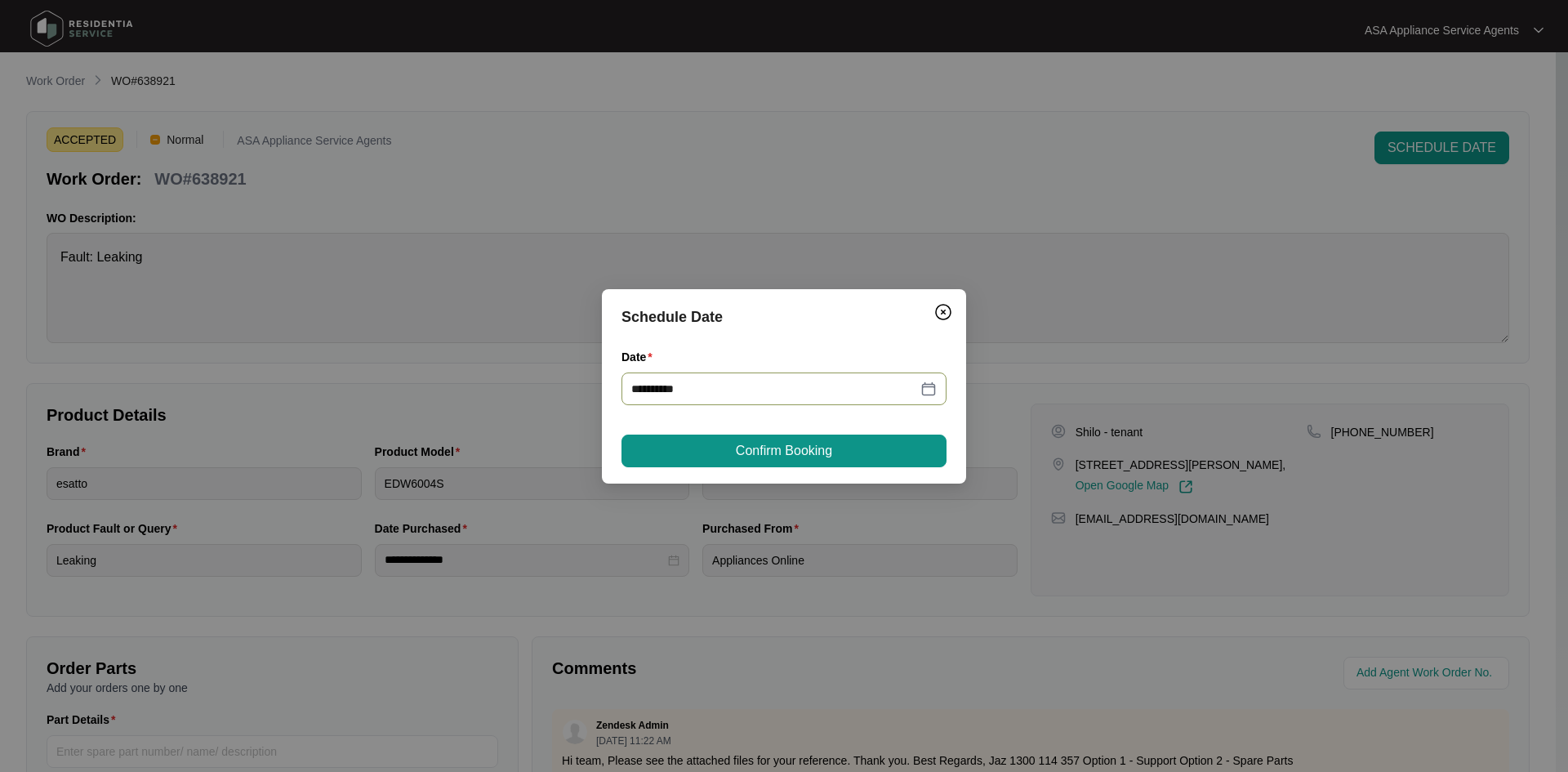
type input "**********"
click at [750, 443] on span "Confirm Booking" at bounding box center [784, 451] width 97 height 20
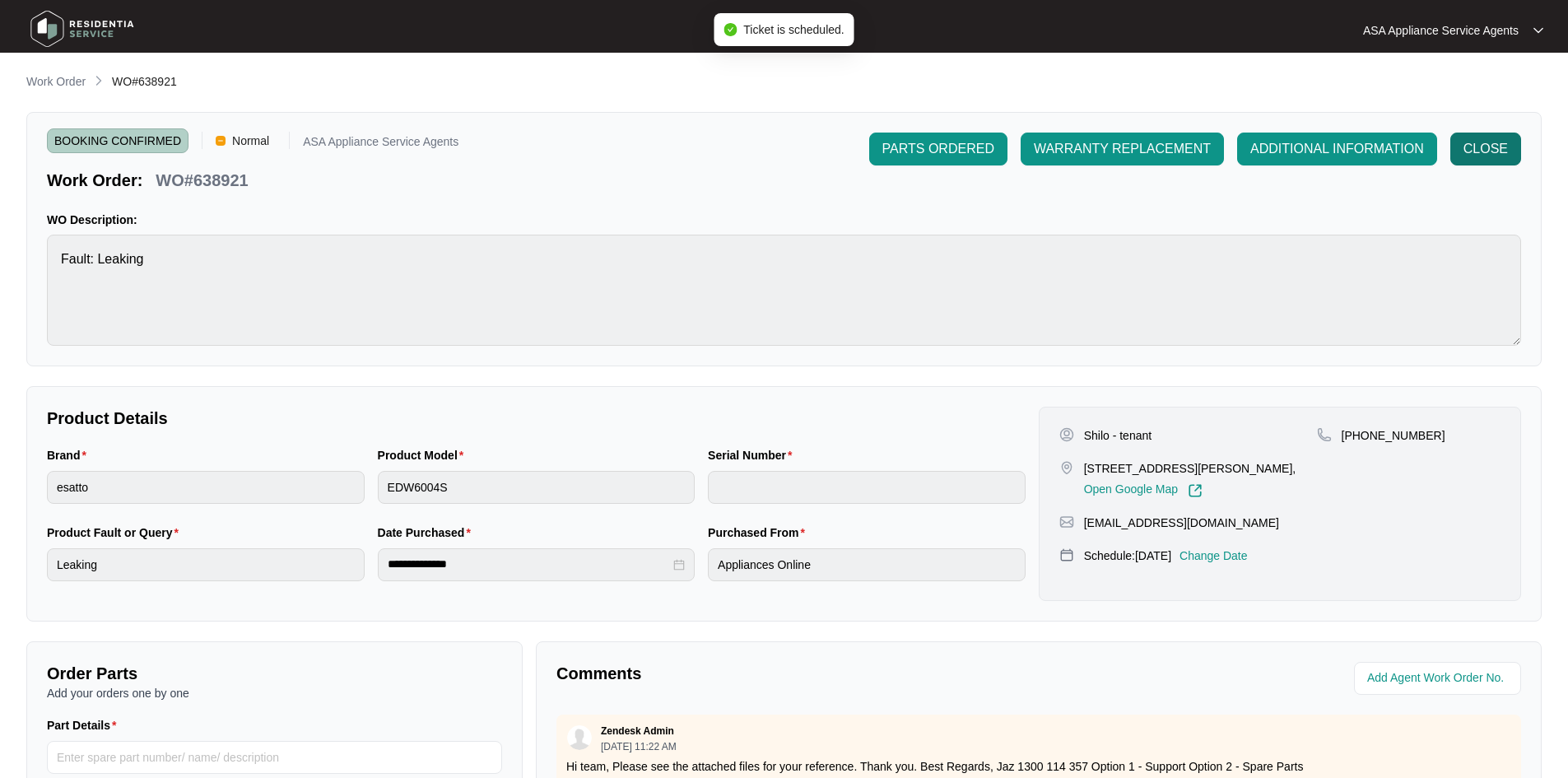
click at [1473, 149] on span "CLOSE" at bounding box center [1485, 149] width 44 height 20
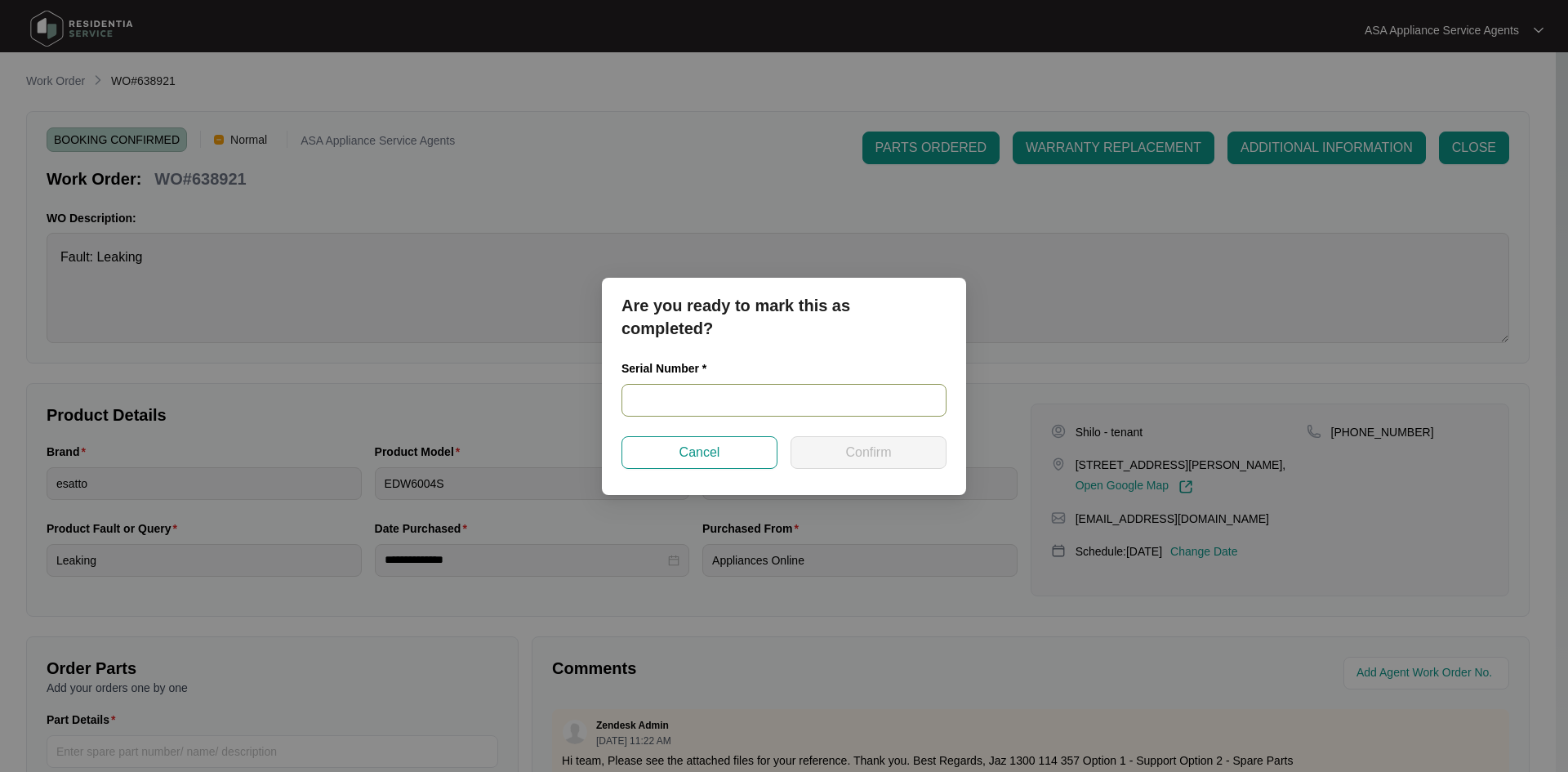
click at [752, 410] on input "text" at bounding box center [784, 400] width 325 height 33
paste input "2308700080100023"
type input "2308700080100023"
click at [851, 455] on span "Confirm" at bounding box center [868, 453] width 46 height 20
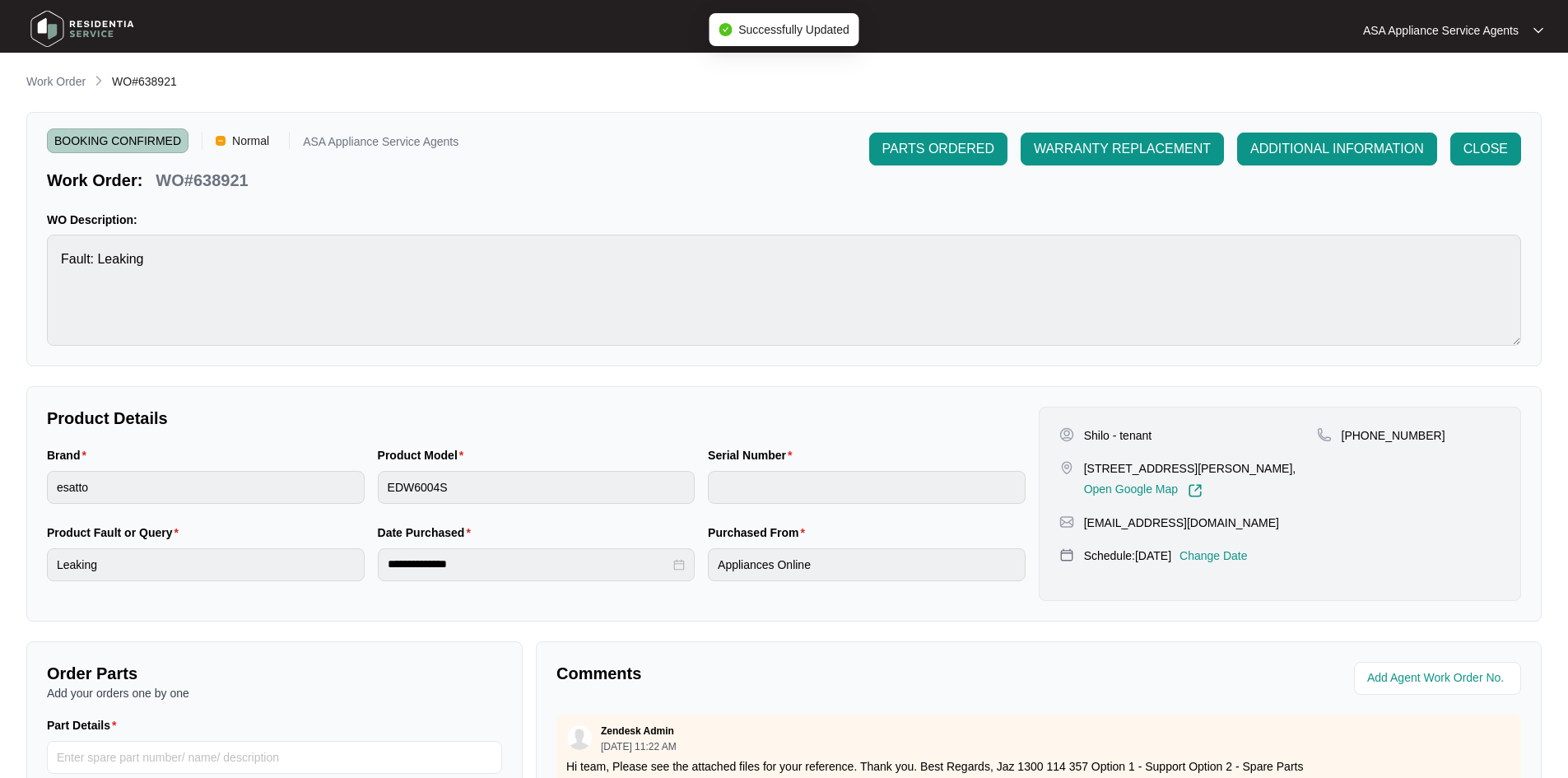
type input "2308700080100023"
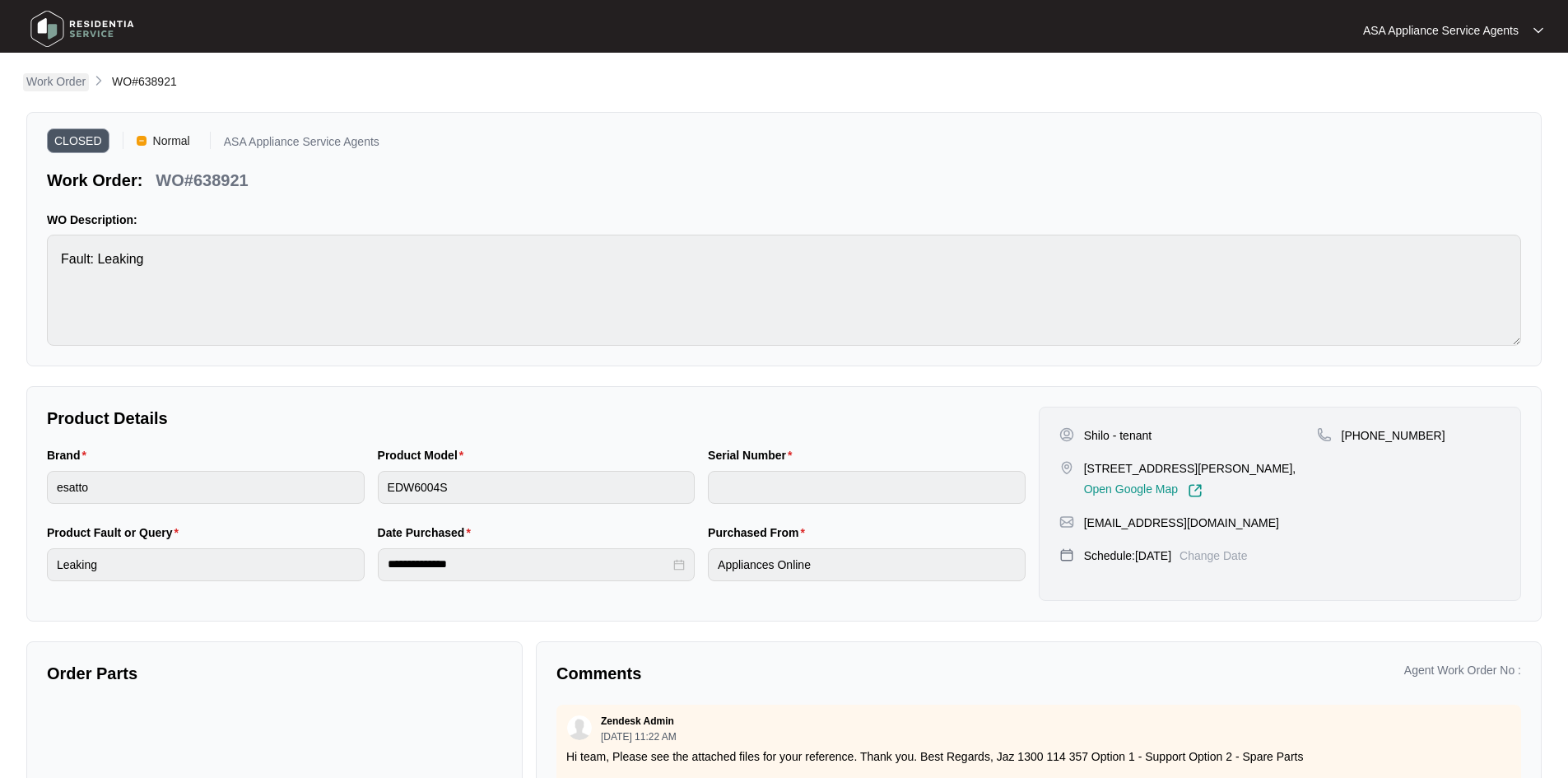
click at [80, 78] on p "Work Order" at bounding box center [56, 81] width 60 height 16
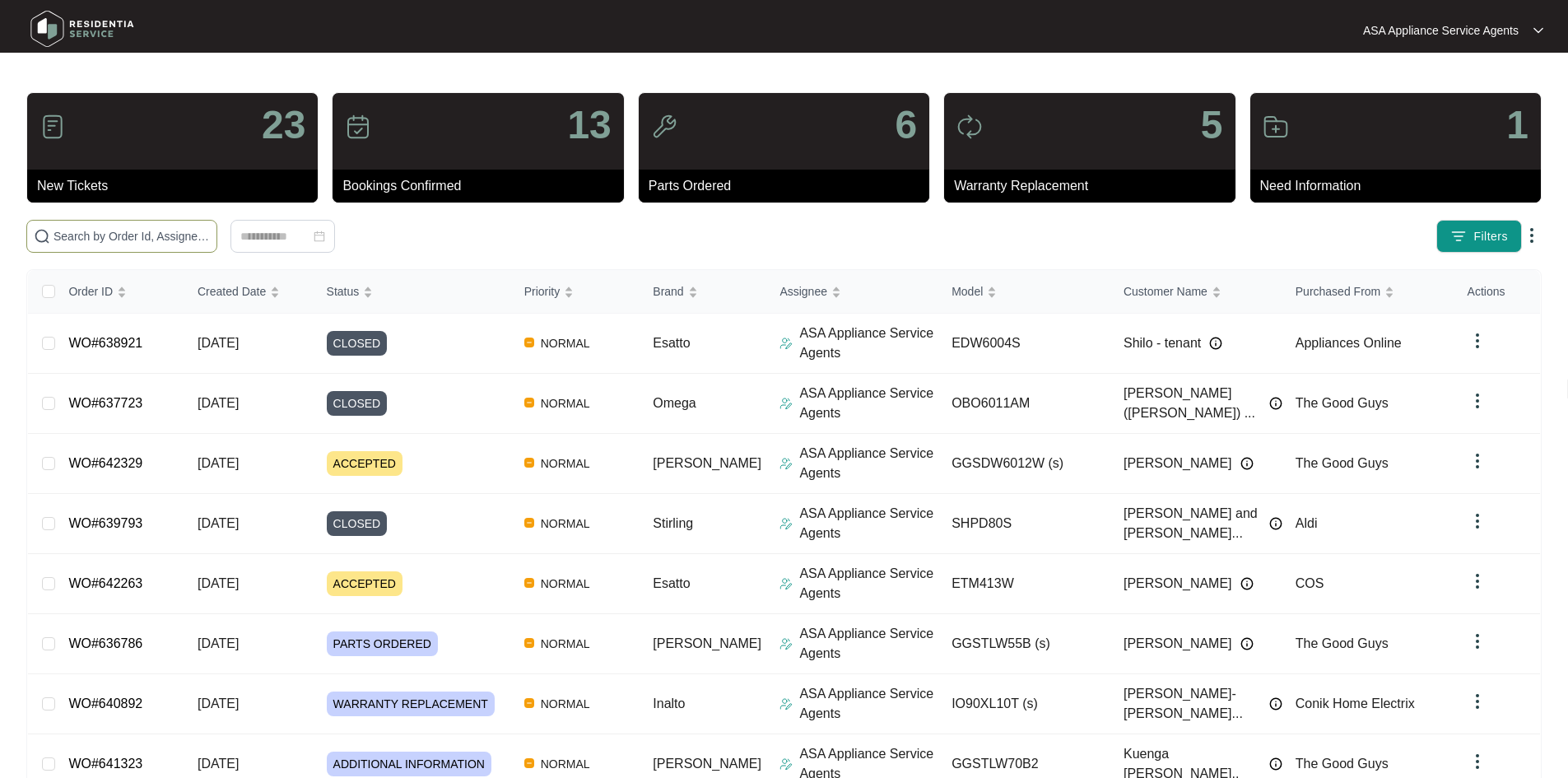
click at [217, 225] on span at bounding box center [122, 236] width 191 height 33
paste input "639793"
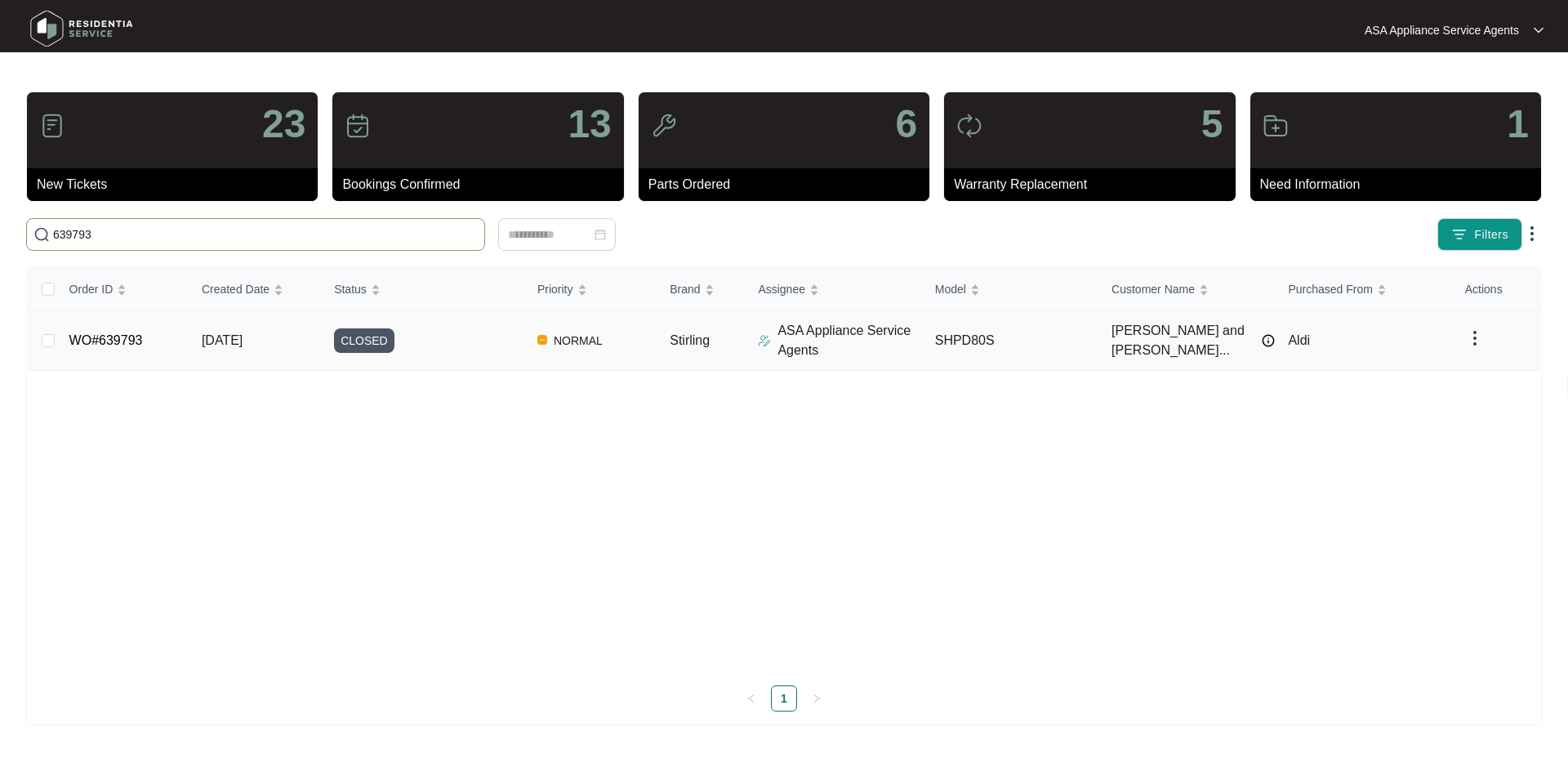
type input "639793"
click at [282, 337] on td "[DATE]" at bounding box center [255, 341] width 132 height 60
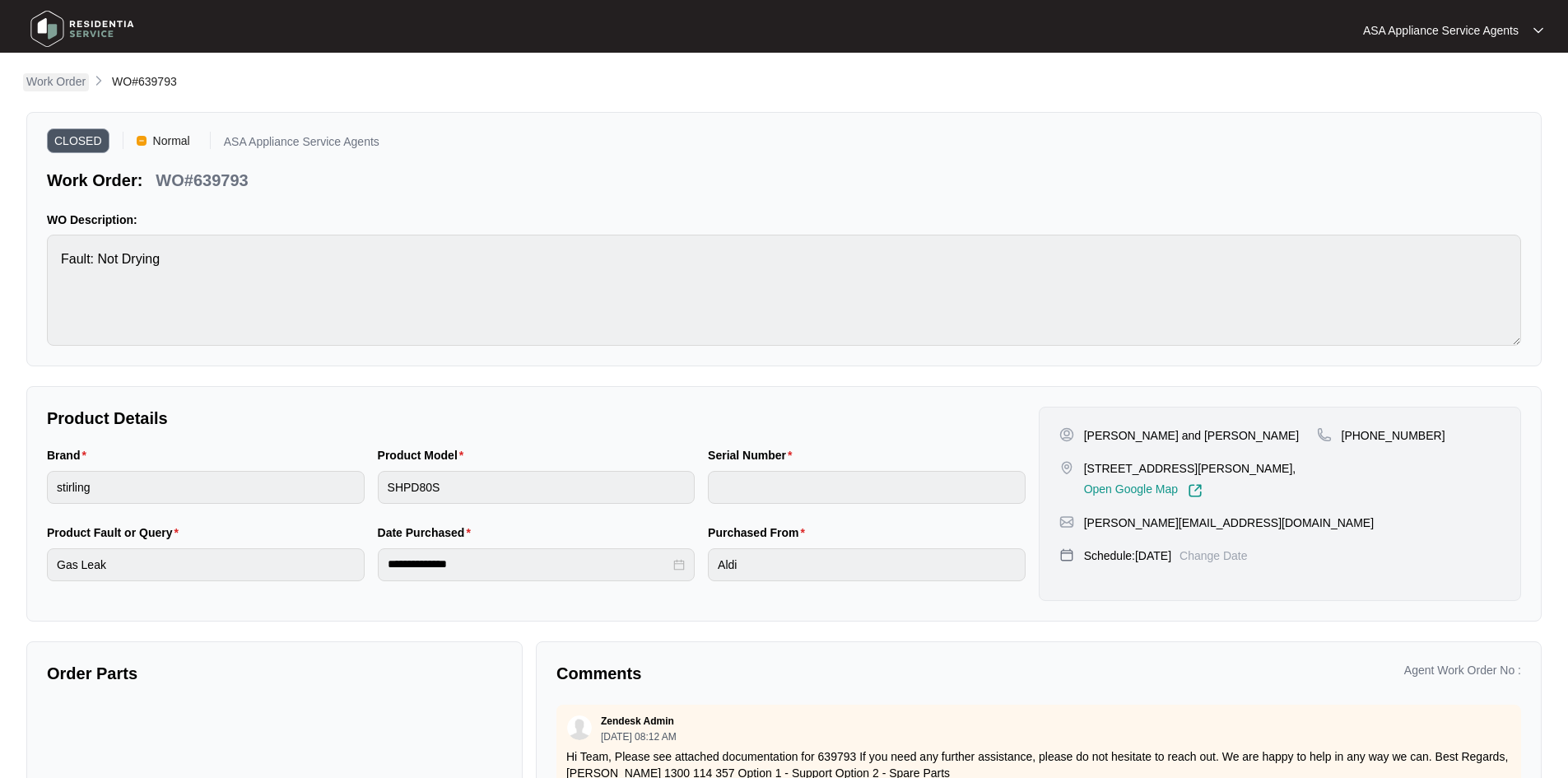
click at [66, 84] on p "Work Order" at bounding box center [56, 81] width 60 height 16
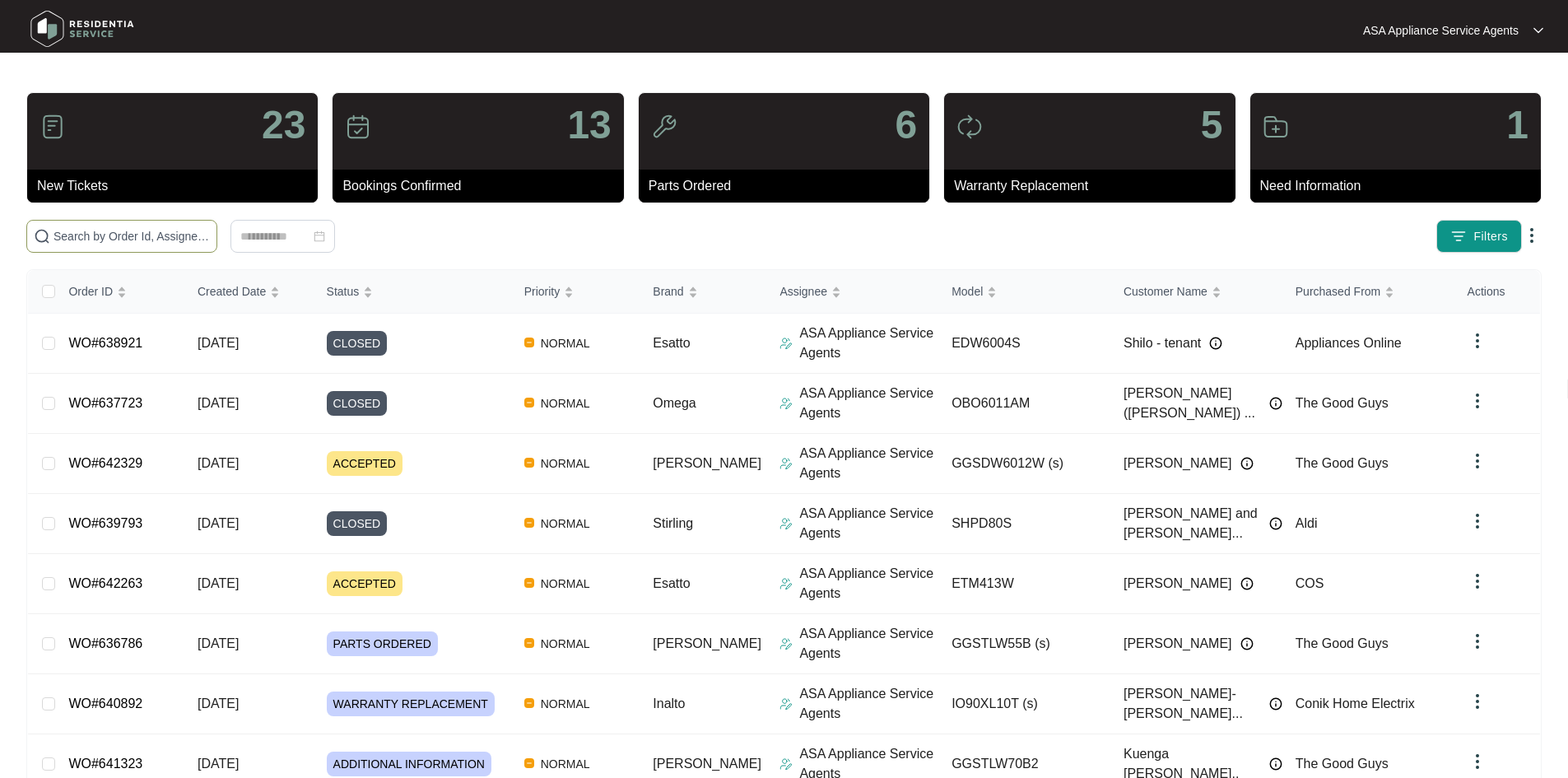
click at [192, 249] on span at bounding box center [122, 236] width 191 height 33
paste input "641323"
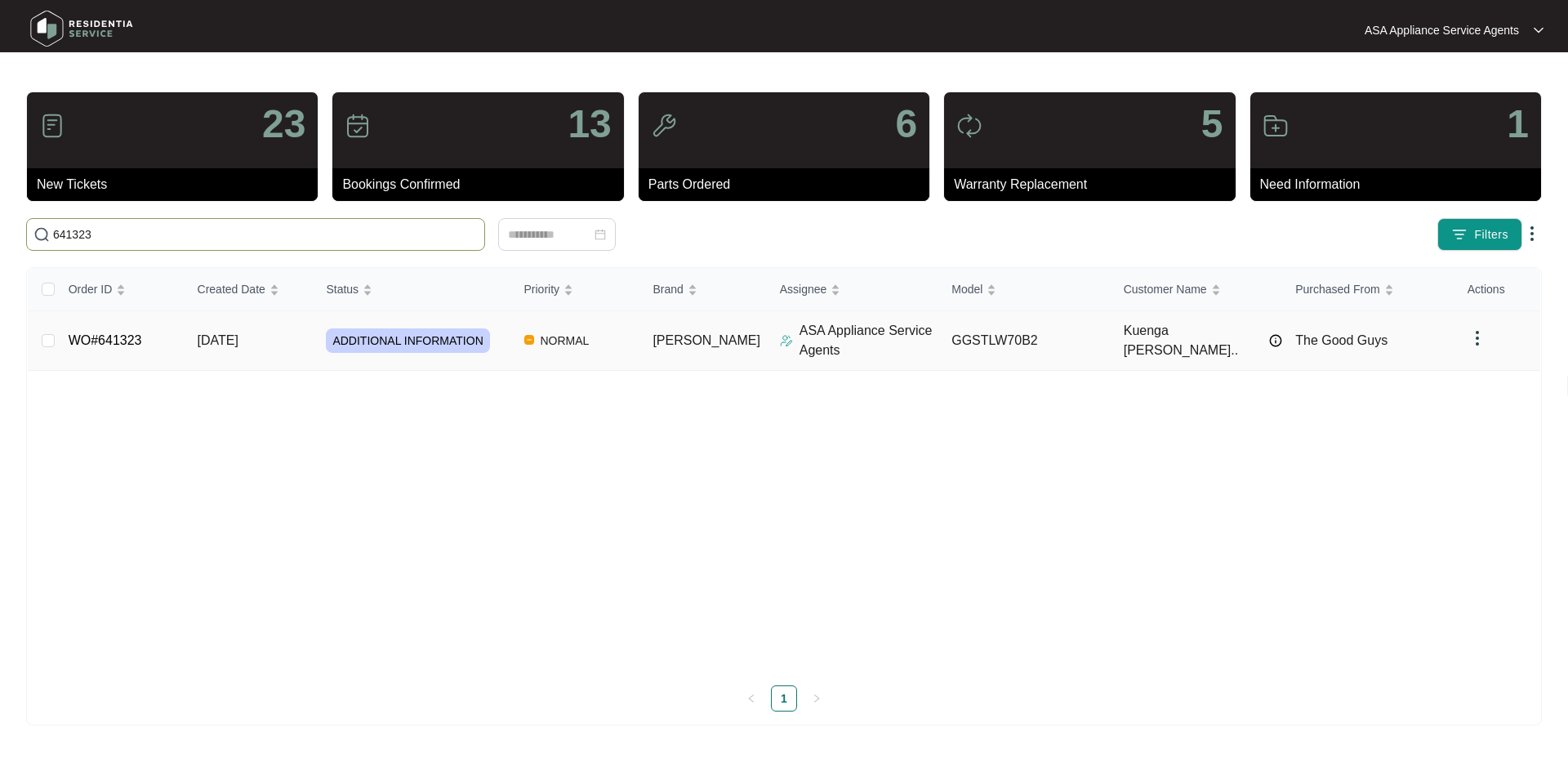
type input "641323"
click at [338, 337] on span "ADDITIONAL INFORMATION" at bounding box center [407, 340] width 164 height 24
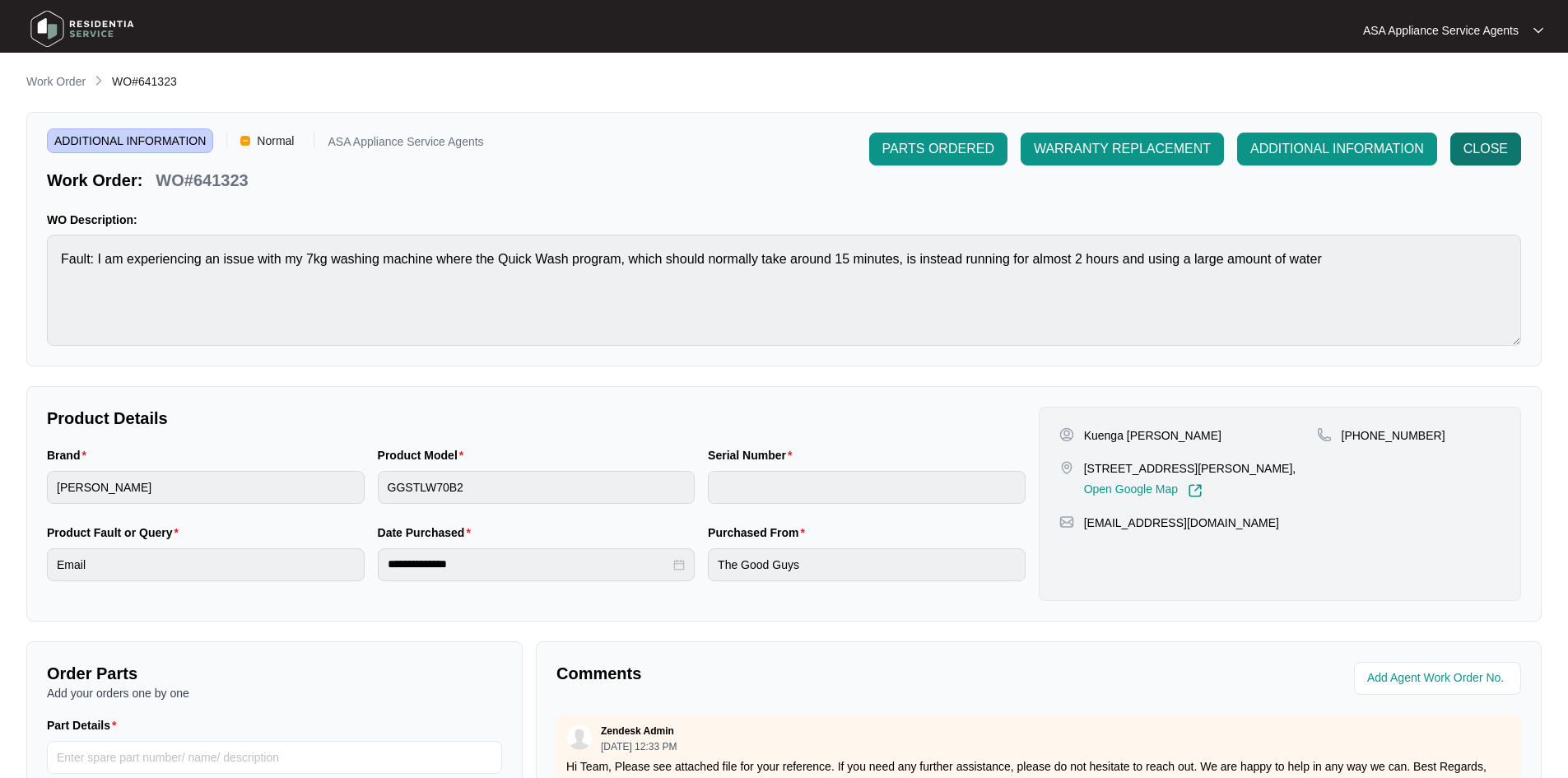
click at [1470, 145] on span "CLOSE" at bounding box center [1485, 149] width 44 height 20
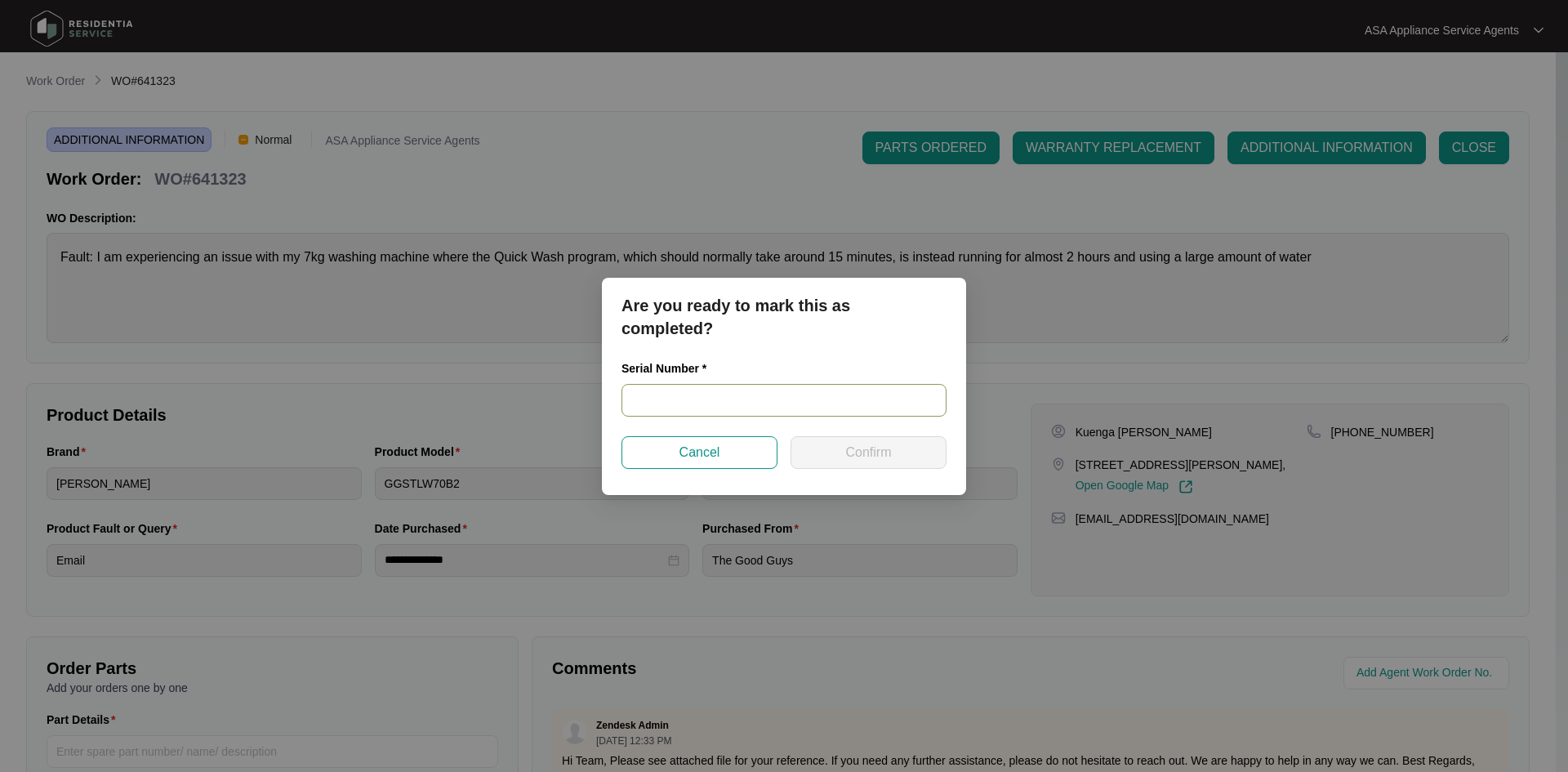
click at [718, 394] on input "text" at bounding box center [784, 400] width 325 height 33
paste input "540S9438501A108E00030"
type input "540S9438501A108E00030"
click at [823, 452] on button "Confirm" at bounding box center [869, 452] width 156 height 33
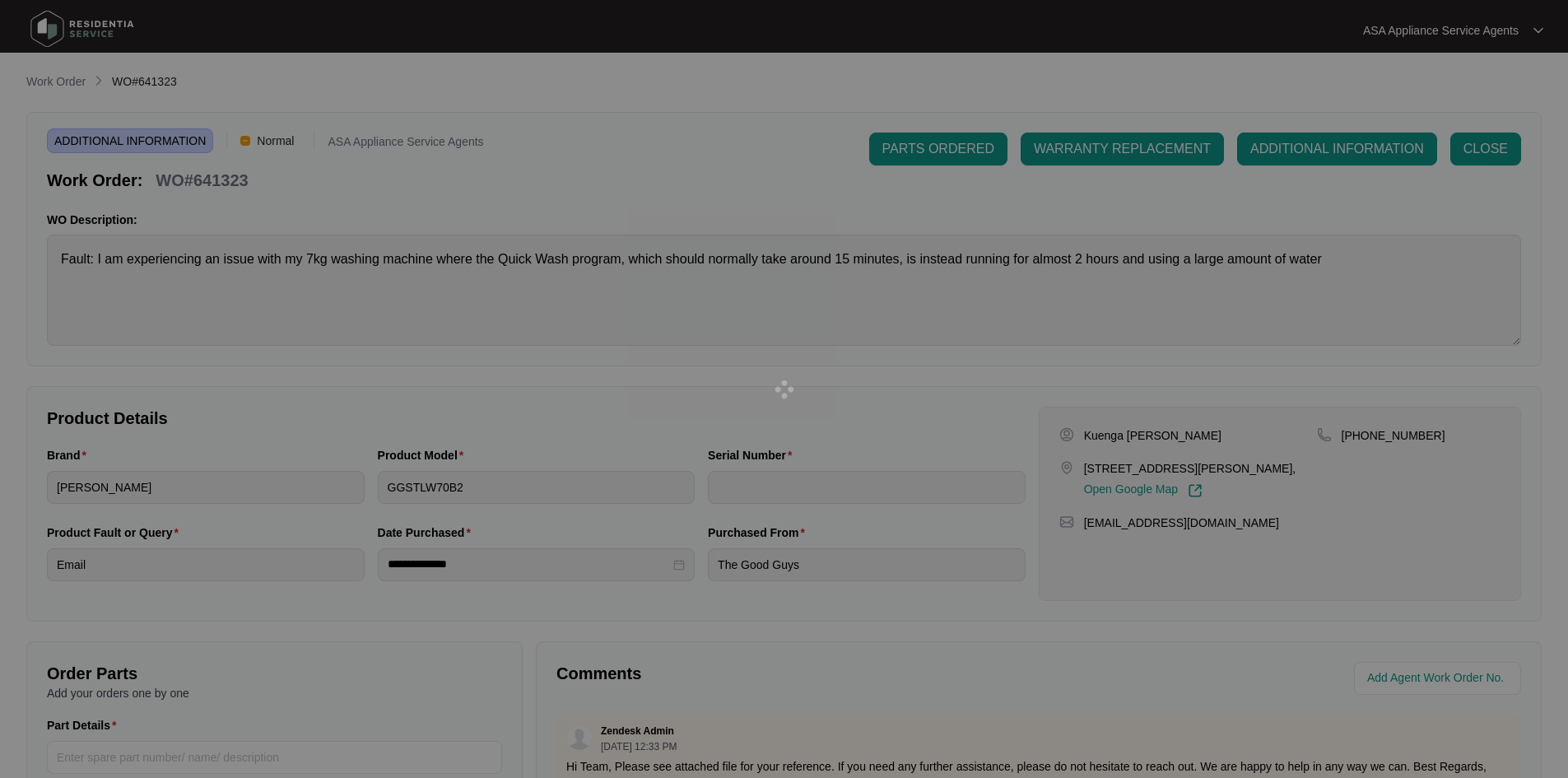
type input "540S9438501A108E00030"
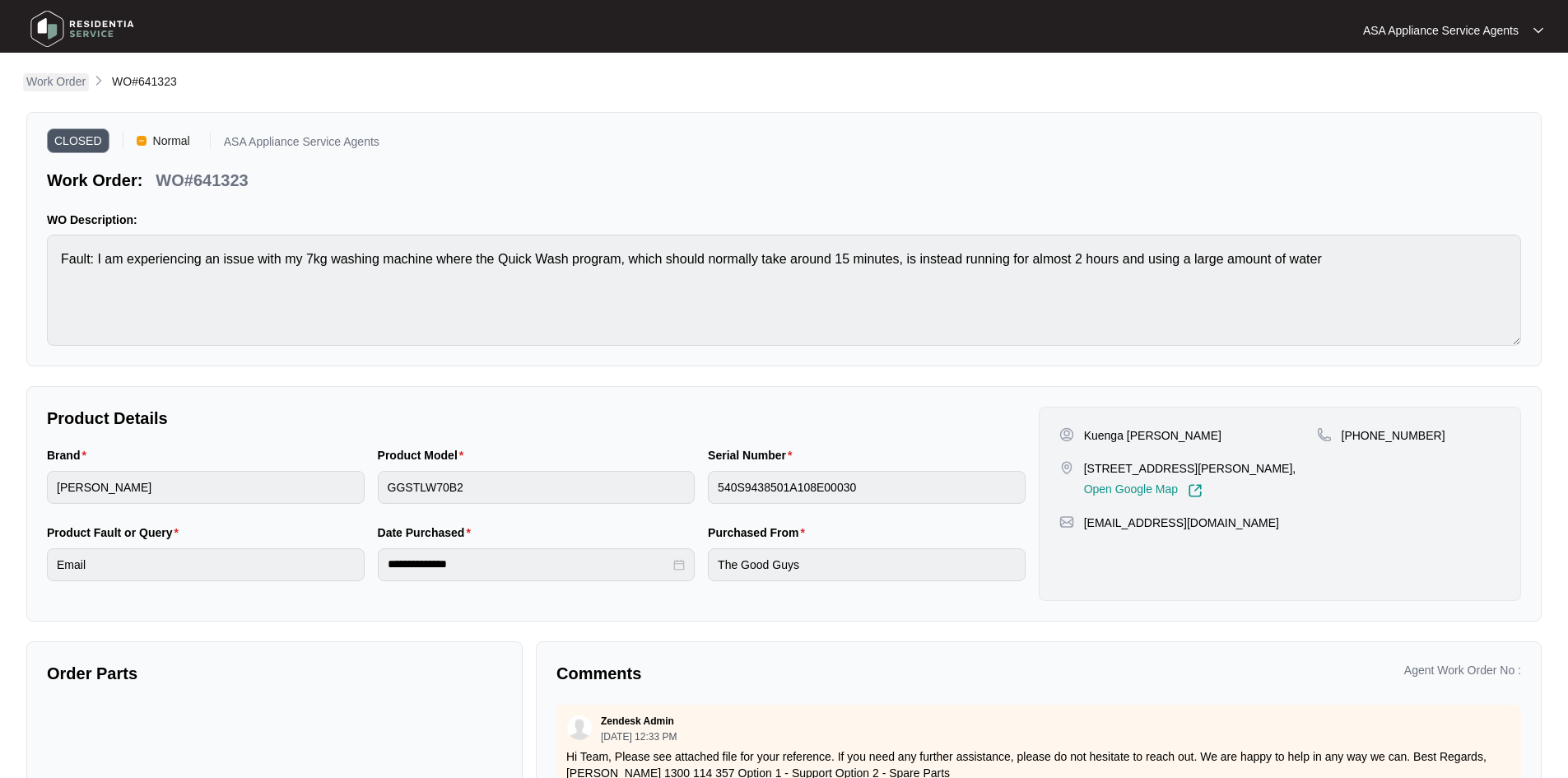
click at [69, 80] on p "Work Order" at bounding box center [56, 81] width 60 height 16
